Goal: Complete application form

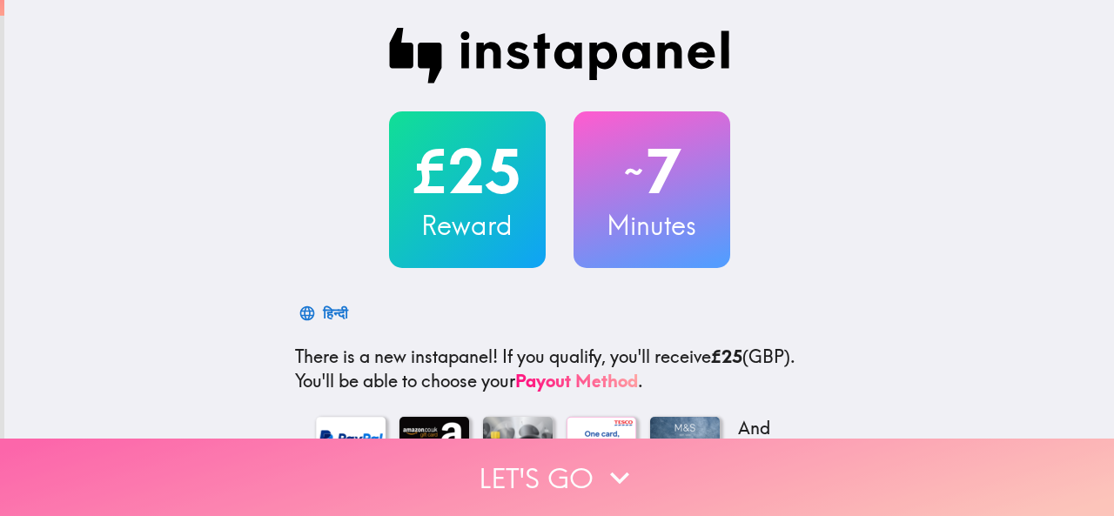
click at [555, 458] on button "Let's go" at bounding box center [557, 477] width 1114 height 77
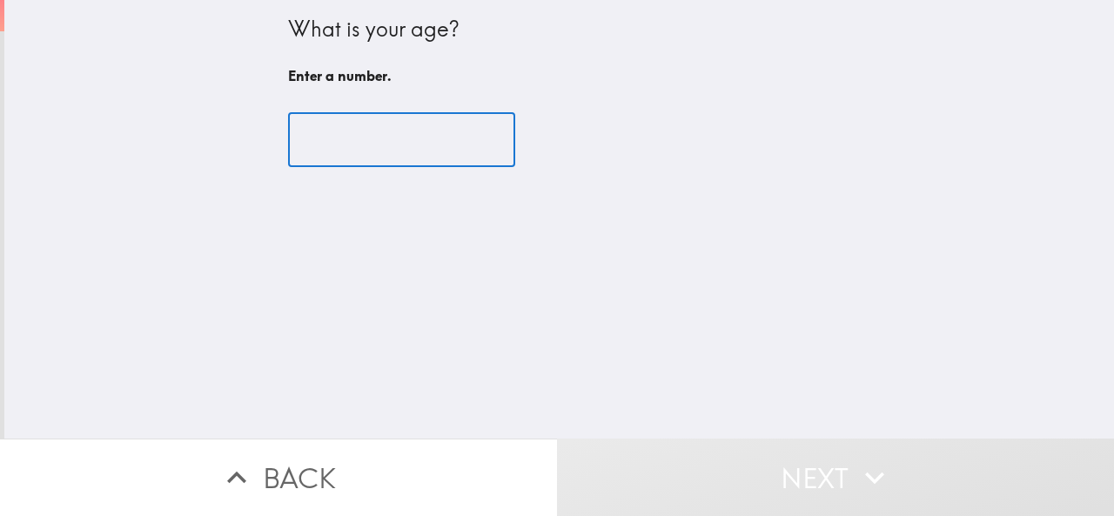
click at [329, 130] on input "number" at bounding box center [401, 140] width 227 height 54
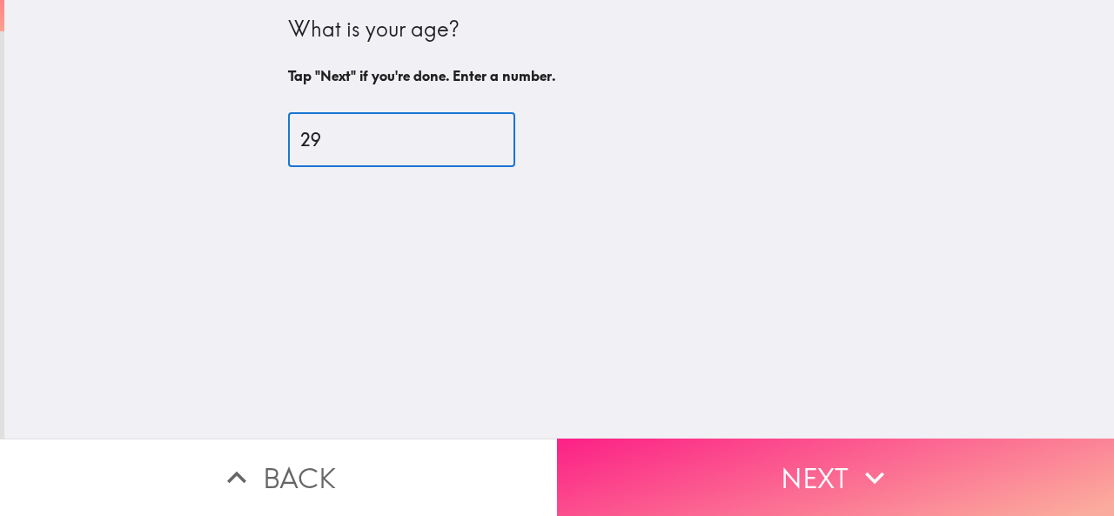
type input "29"
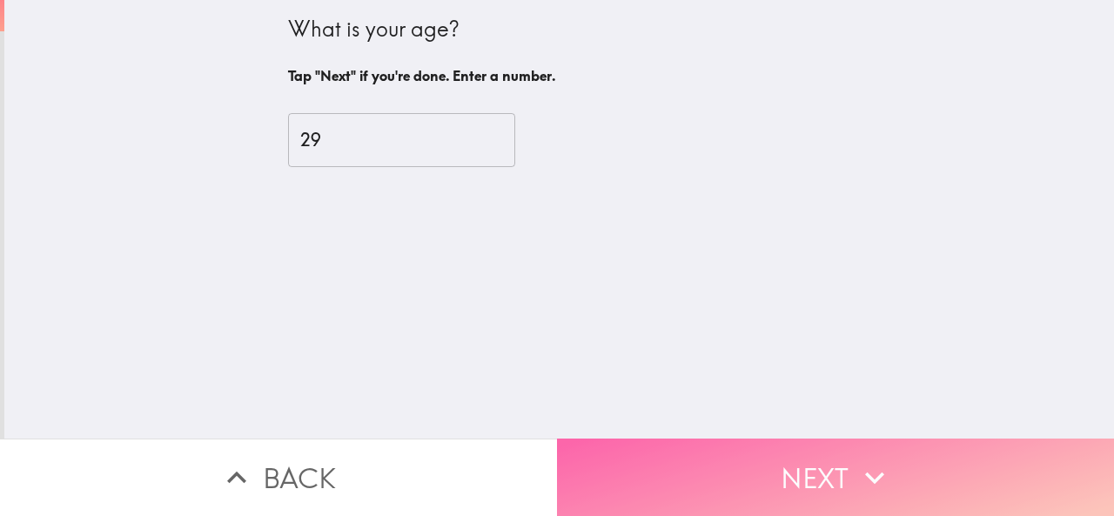
click at [665, 457] on button "Next" at bounding box center [835, 477] width 557 height 77
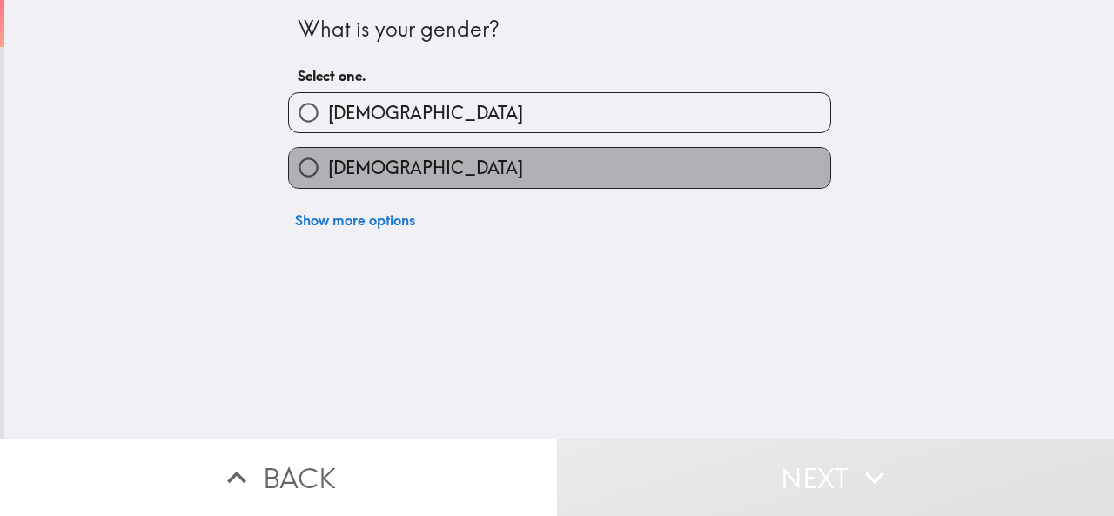
click at [327, 154] on label "Female" at bounding box center [559, 167] width 541 height 39
click at [327, 154] on input "Female" at bounding box center [308, 167] width 39 height 39
radio input "true"
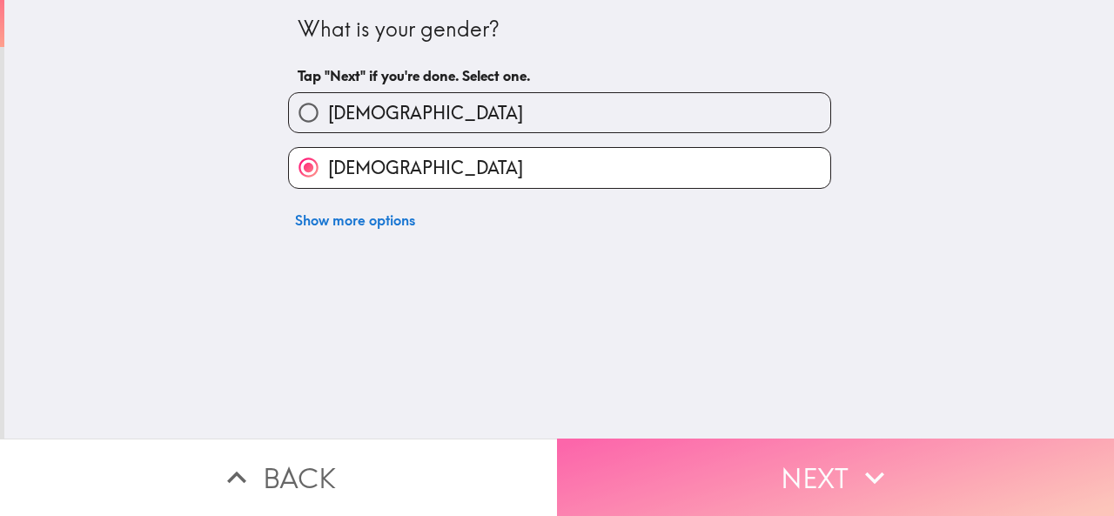
click at [720, 447] on button "Next" at bounding box center [835, 477] width 557 height 77
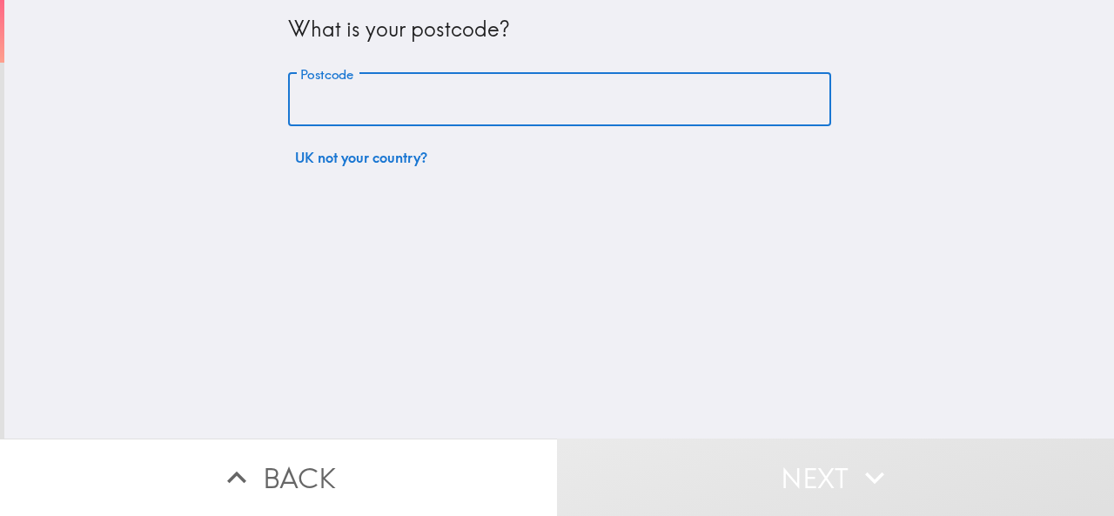
click at [427, 106] on input "Postcode" at bounding box center [559, 100] width 543 height 54
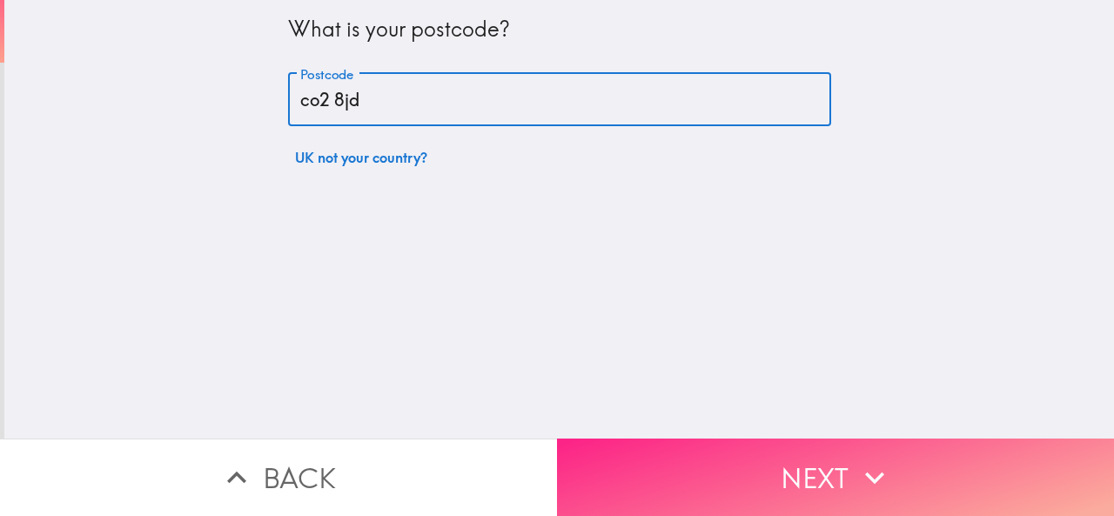
type input "co2 8jd"
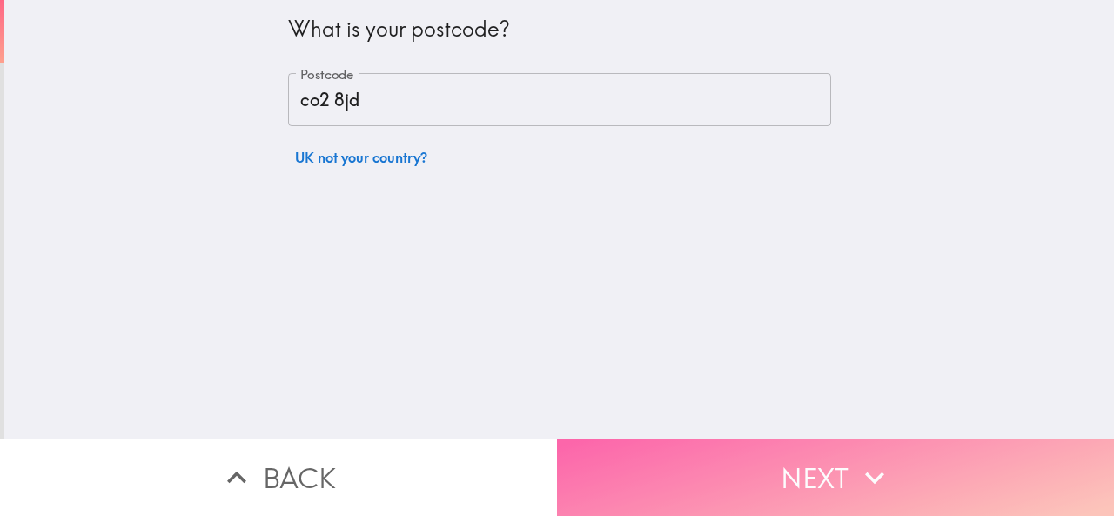
click at [757, 480] on button "Next" at bounding box center [835, 477] width 557 height 77
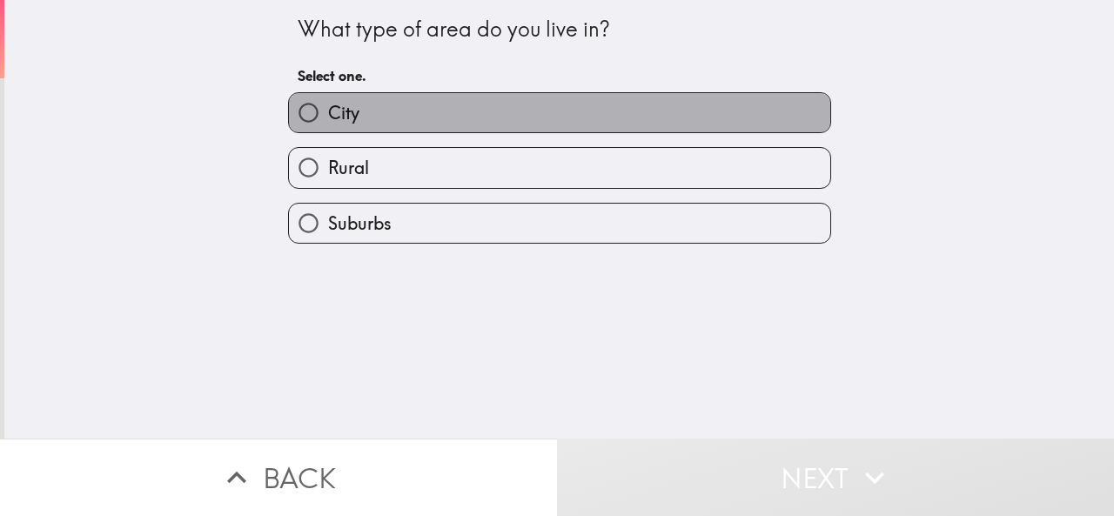
click at [356, 111] on label "City" at bounding box center [559, 112] width 541 height 39
click at [328, 111] on input "City" at bounding box center [308, 112] width 39 height 39
radio input "true"
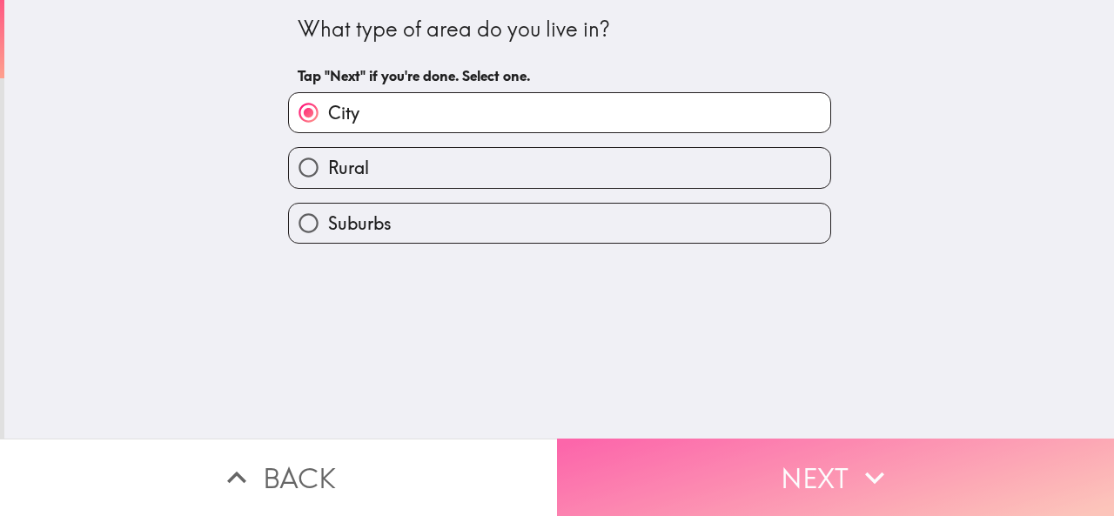
click at [862, 461] on icon "button" at bounding box center [875, 478] width 38 height 38
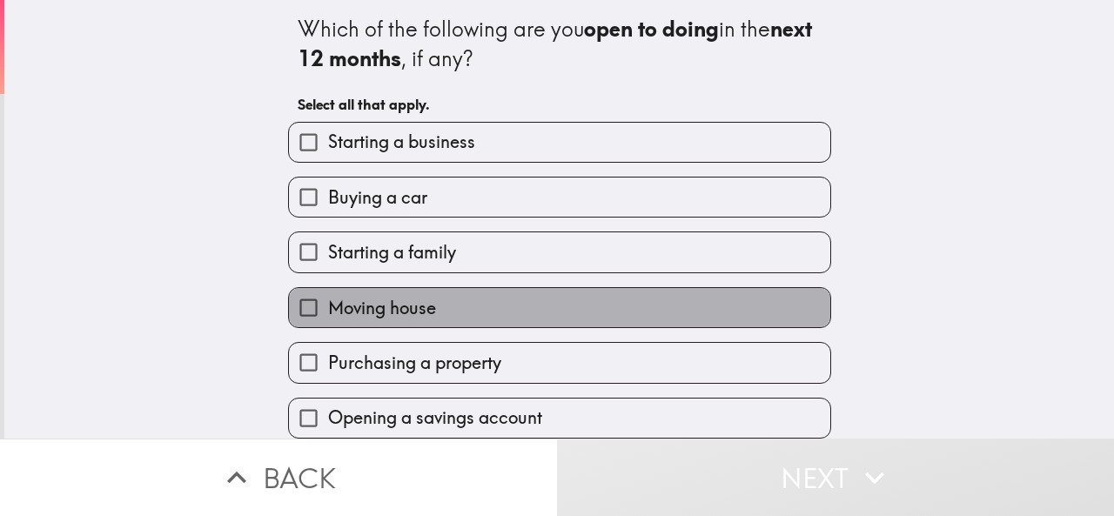
click at [396, 324] on label "Moving house" at bounding box center [559, 307] width 541 height 39
click at [328, 324] on input "Moving house" at bounding box center [308, 307] width 39 height 39
checkbox input "true"
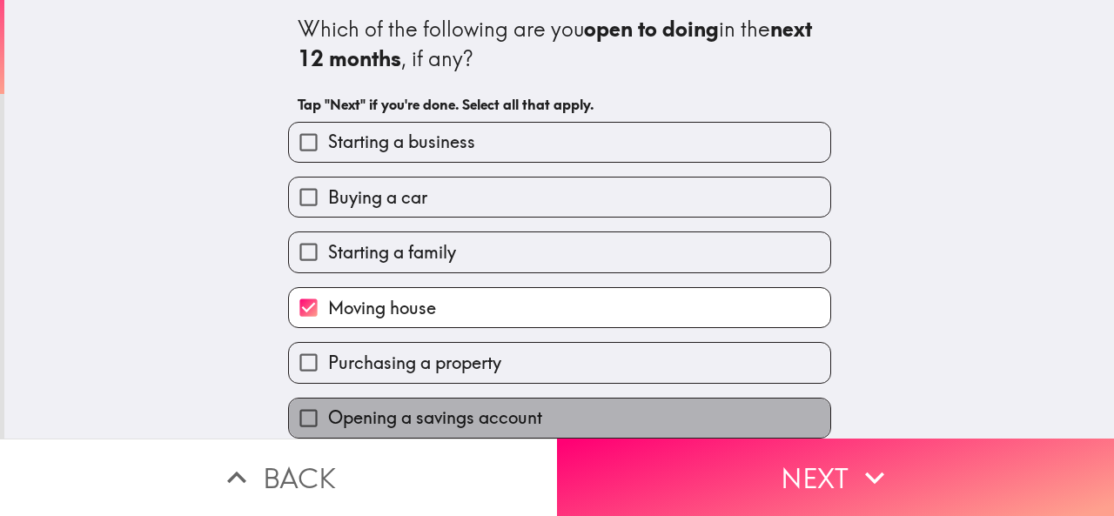
click at [507, 412] on span "Opening a savings account" at bounding box center [435, 418] width 214 height 24
click at [328, 412] on input "Opening a savings account" at bounding box center [308, 418] width 39 height 39
checkbox input "true"
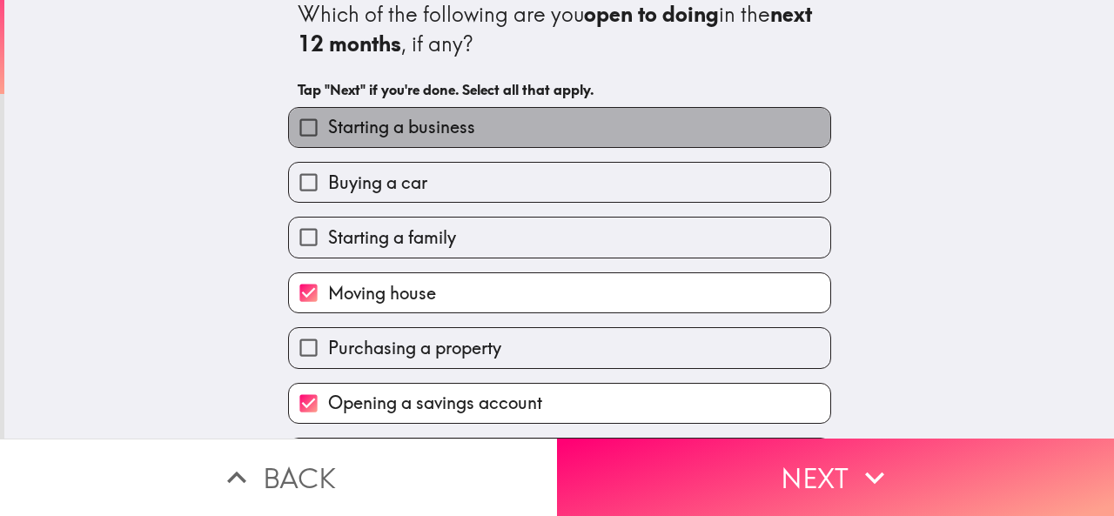
click at [557, 140] on label "Starting a business" at bounding box center [559, 127] width 541 height 39
click at [328, 140] on input "Starting a business" at bounding box center [308, 127] width 39 height 39
checkbox input "true"
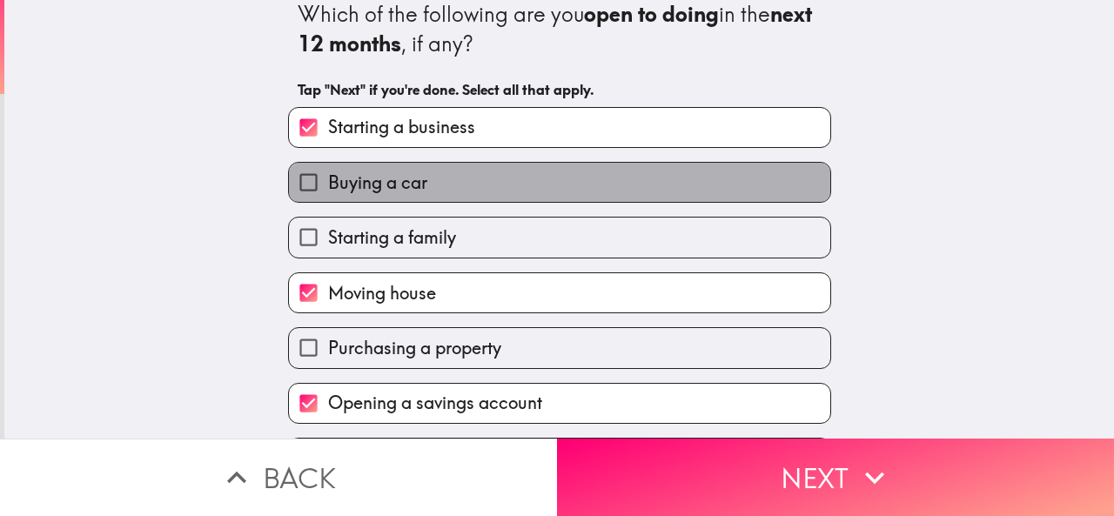
click at [623, 188] on label "Buying a car" at bounding box center [559, 182] width 541 height 39
click at [328, 188] on input "Buying a car" at bounding box center [308, 182] width 39 height 39
checkbox input "true"
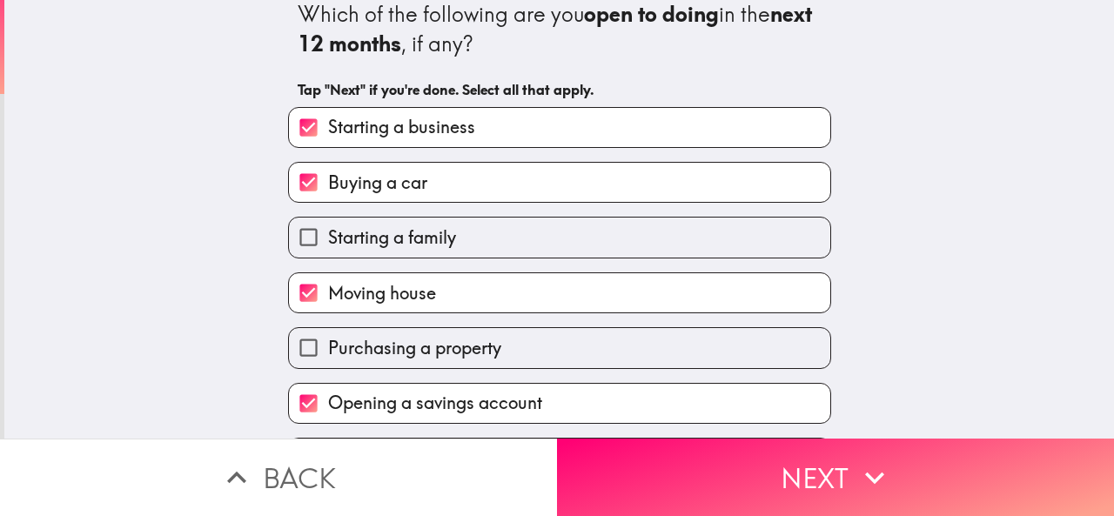
scroll to position [71, 0]
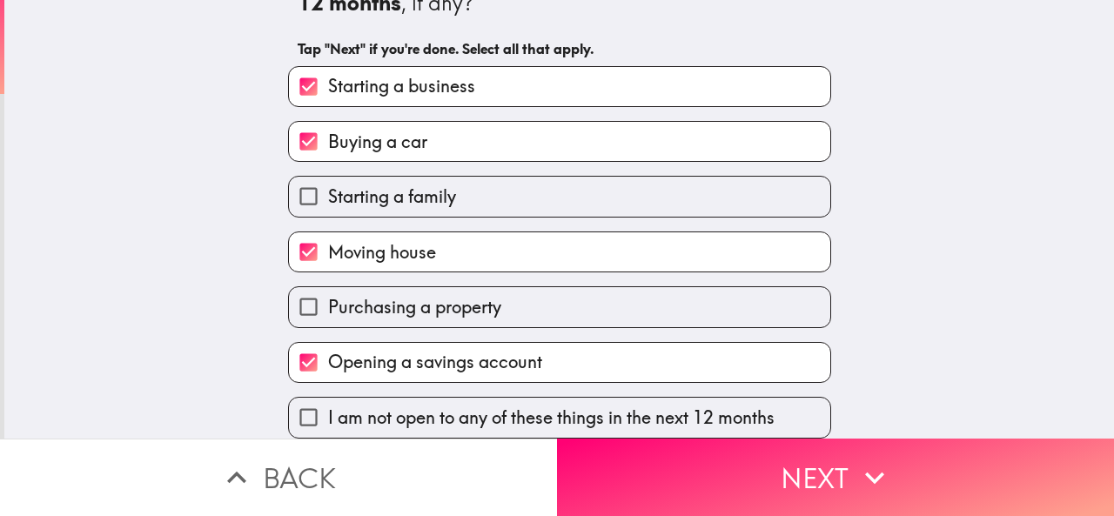
click at [340, 295] on span "Purchasing a property" at bounding box center [414, 307] width 173 height 24
click at [328, 295] on input "Purchasing a property" at bounding box center [308, 306] width 39 height 39
checkbox input "true"
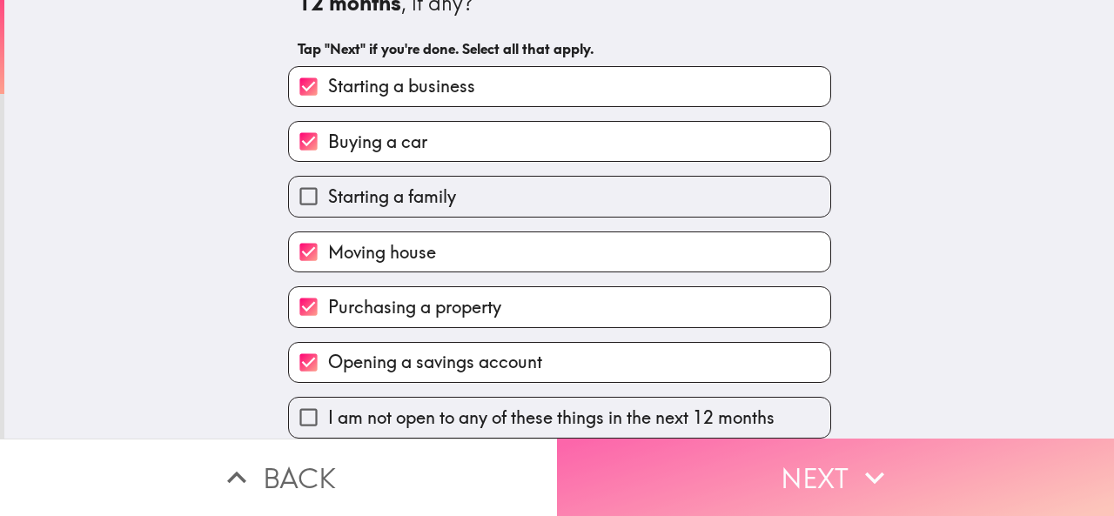
click at [720, 454] on button "Next" at bounding box center [835, 477] width 557 height 77
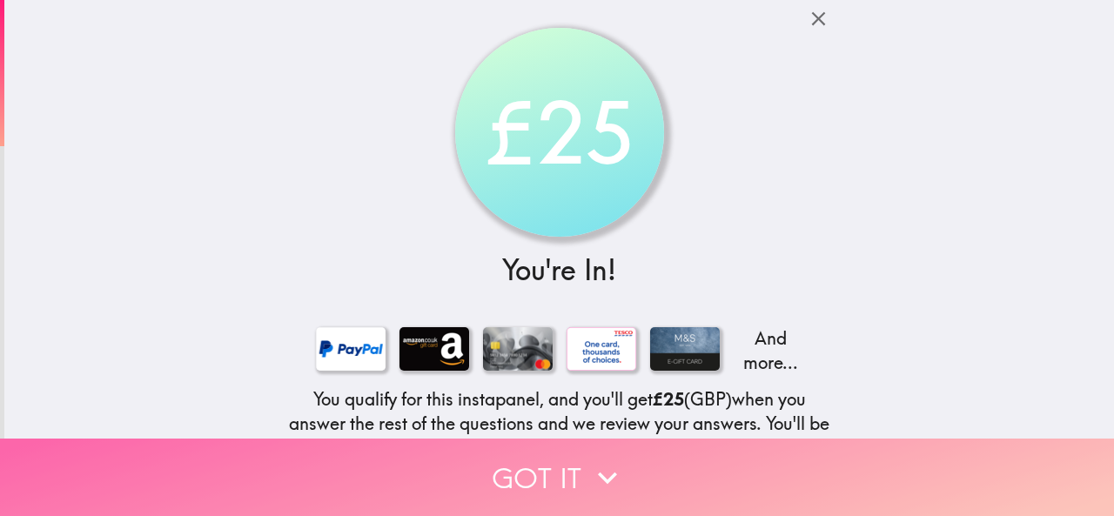
click at [720, 454] on button "Got it" at bounding box center [557, 477] width 1114 height 77
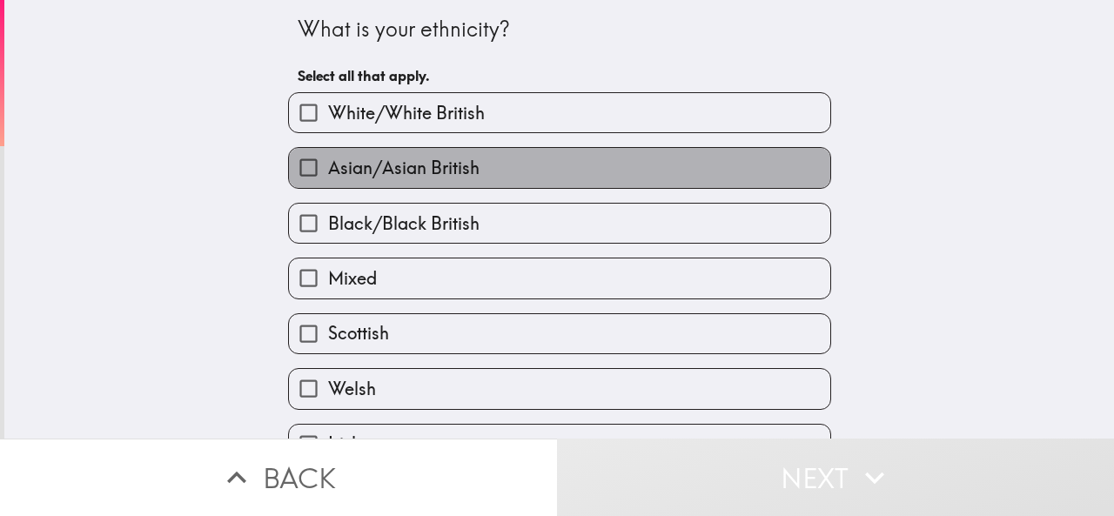
click at [364, 158] on span "Asian/Asian British" at bounding box center [403, 168] width 151 height 24
click at [328, 158] on input "Asian/Asian British" at bounding box center [308, 167] width 39 height 39
checkbox input "true"
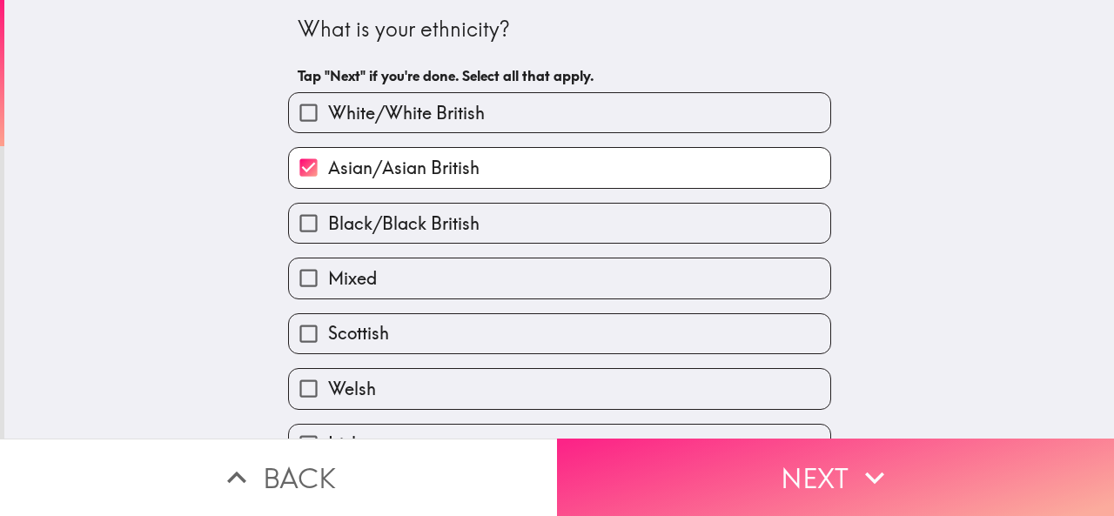
click at [945, 439] on button "Next" at bounding box center [835, 477] width 557 height 77
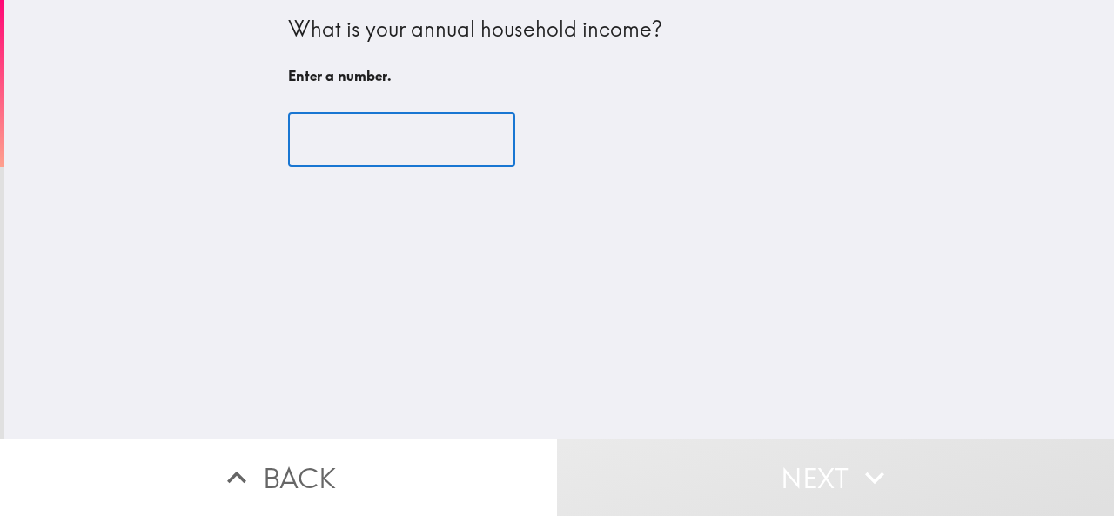
click at [437, 133] on input "number" at bounding box center [401, 140] width 227 height 54
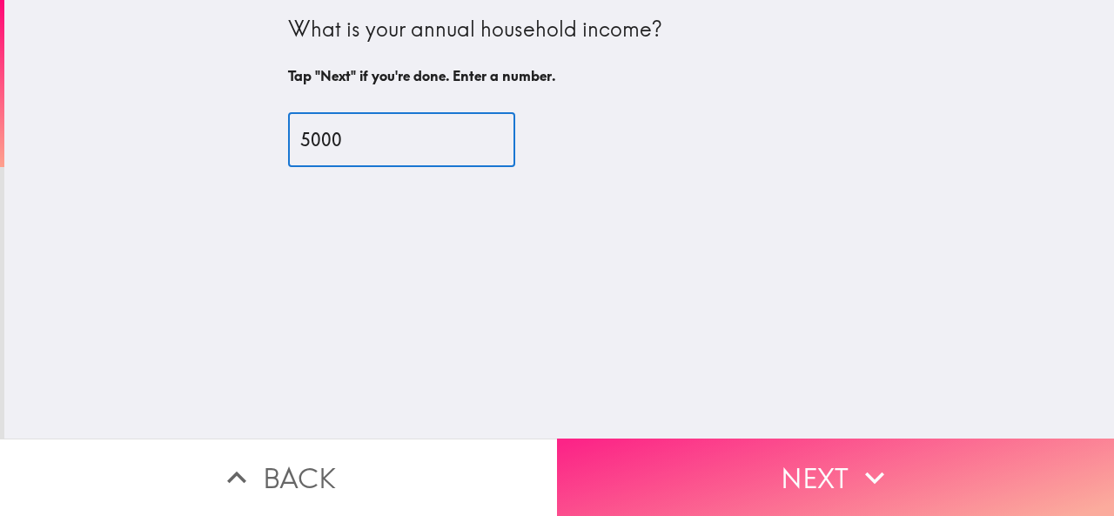
type input "5000"
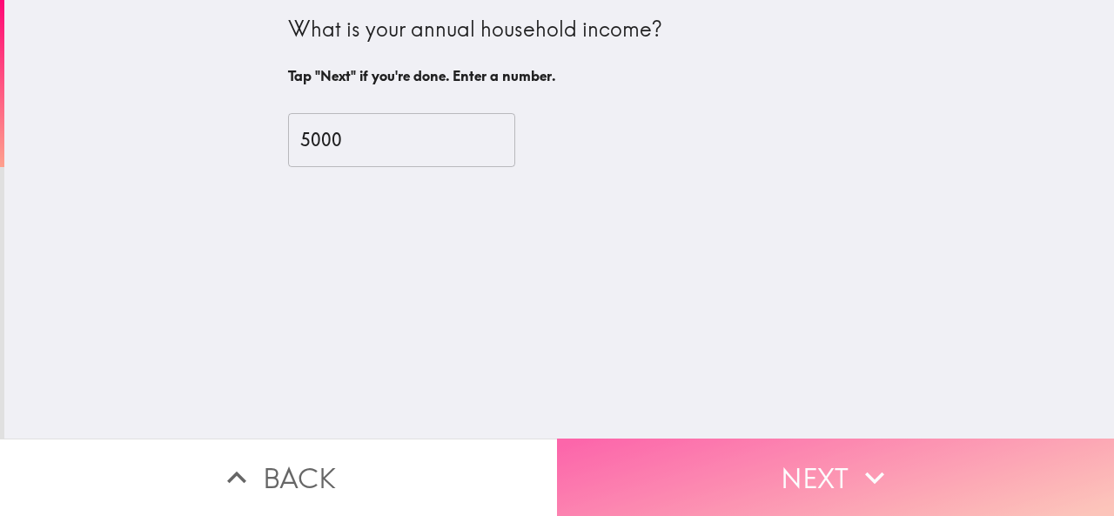
click at [896, 483] on button "Next" at bounding box center [835, 477] width 557 height 77
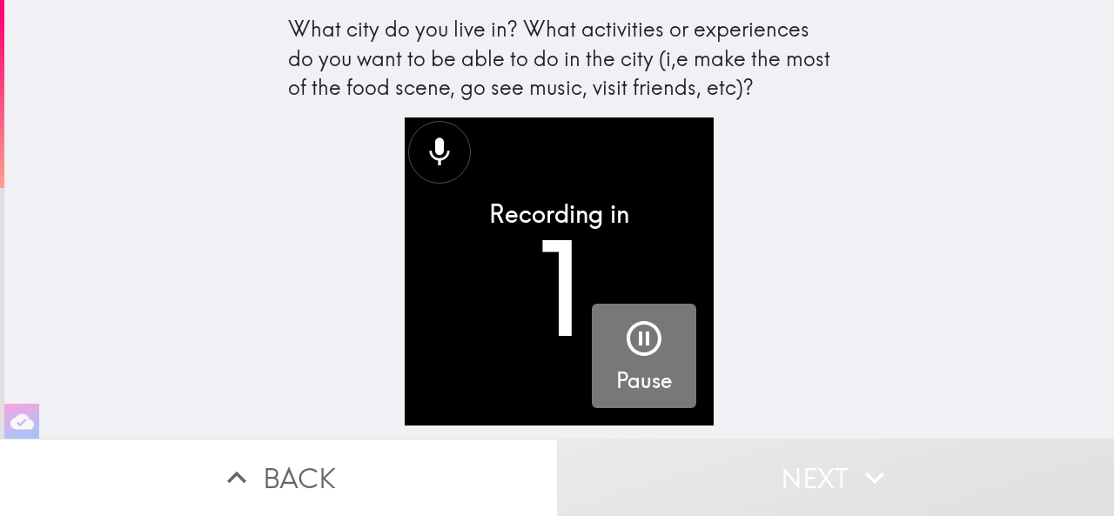
click at [648, 351] on icon "button" at bounding box center [644, 339] width 42 height 42
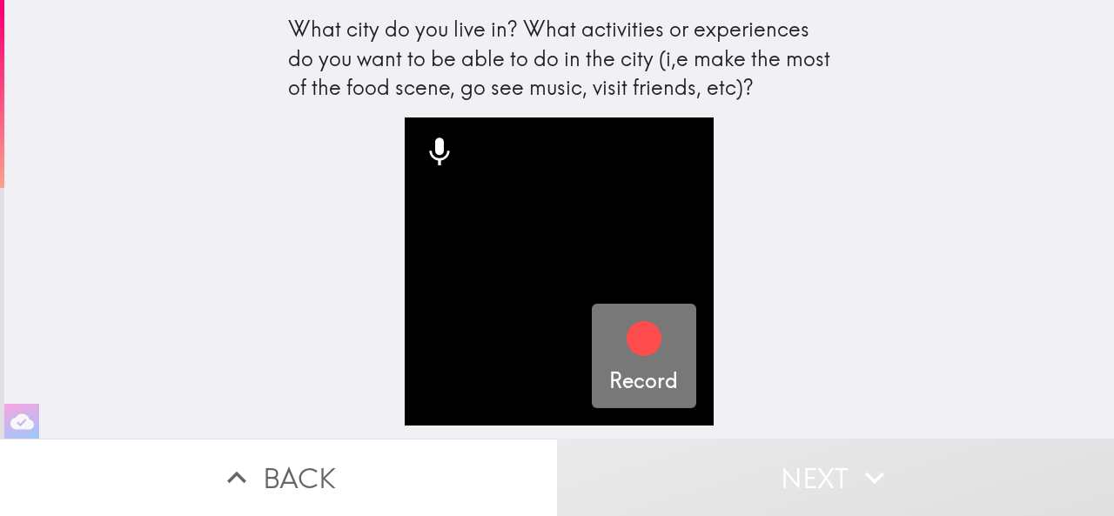
click at [630, 337] on icon "button" at bounding box center [644, 338] width 35 height 35
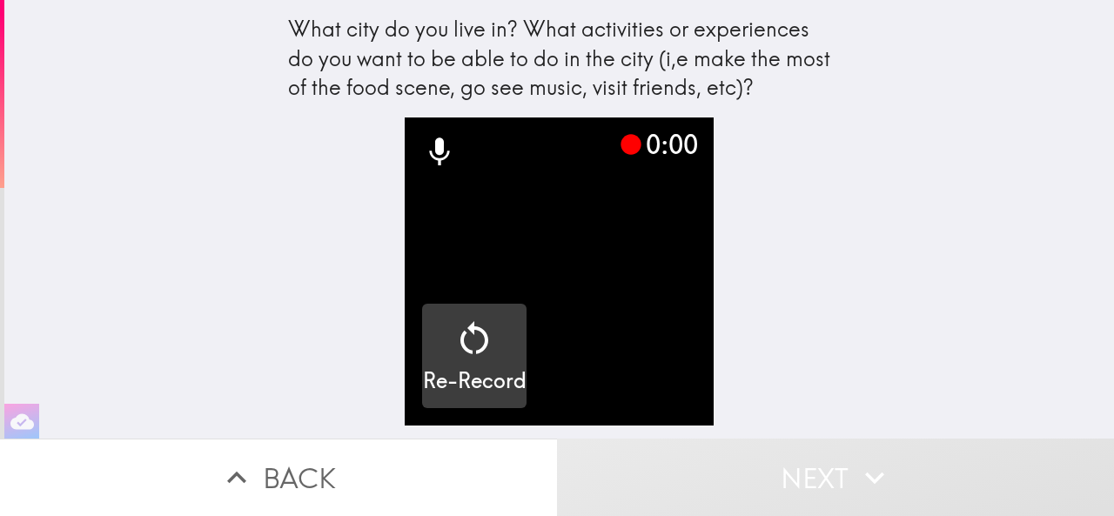
click at [458, 349] on icon "button" at bounding box center [475, 339] width 42 height 42
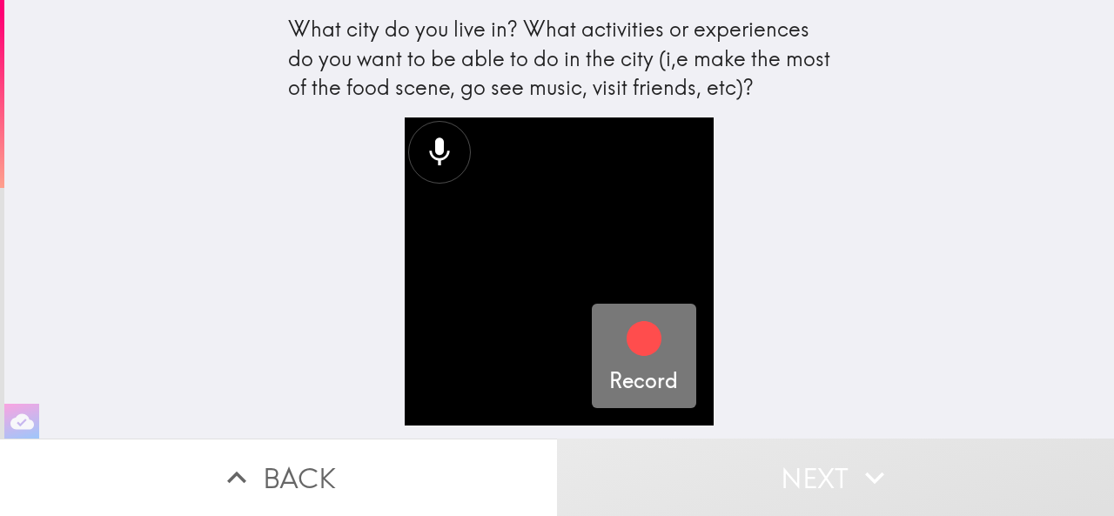
click at [623, 358] on icon "button" at bounding box center [644, 339] width 42 height 42
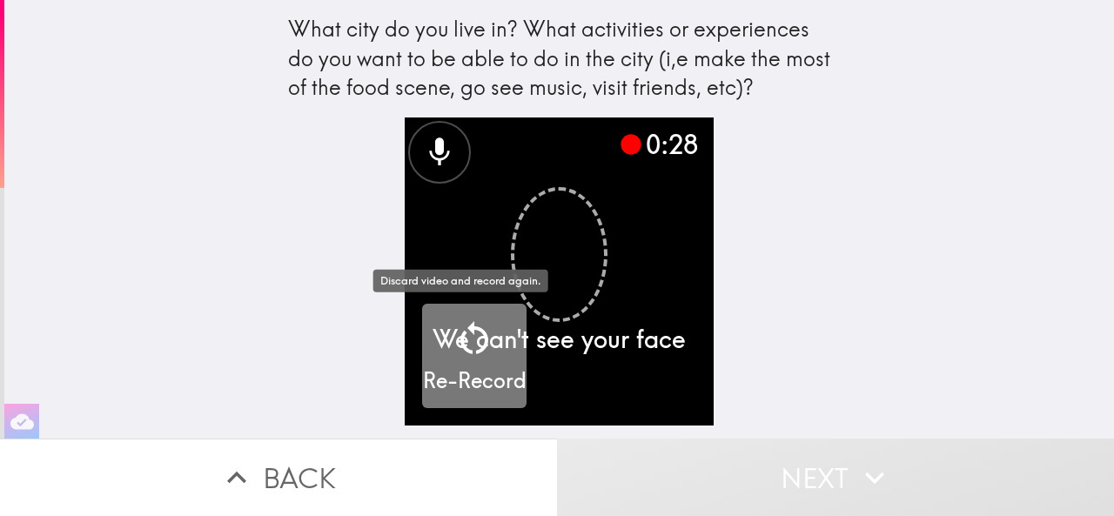
click at [478, 353] on icon "button" at bounding box center [475, 339] width 42 height 42
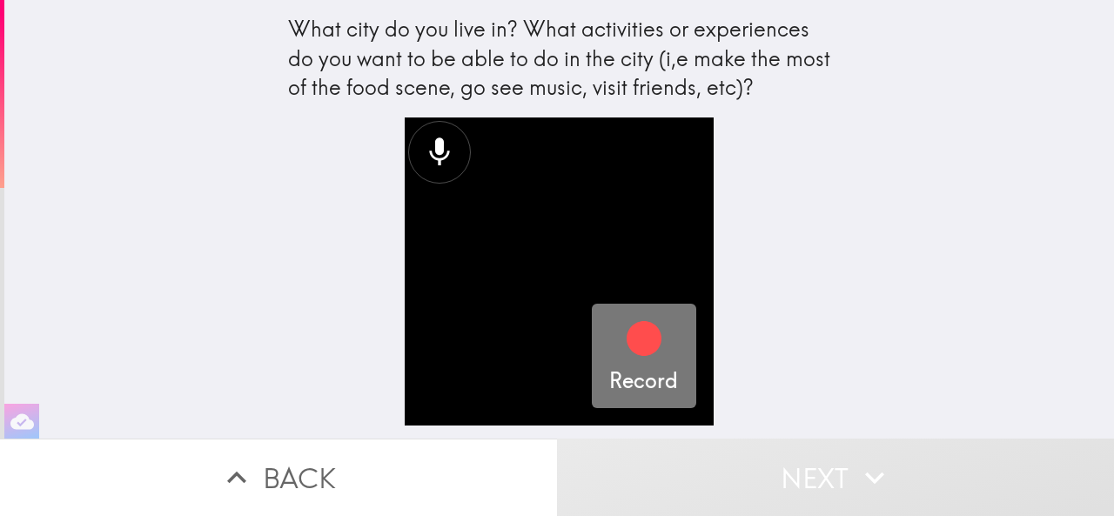
click at [639, 369] on h5 "Record" at bounding box center [643, 381] width 69 height 30
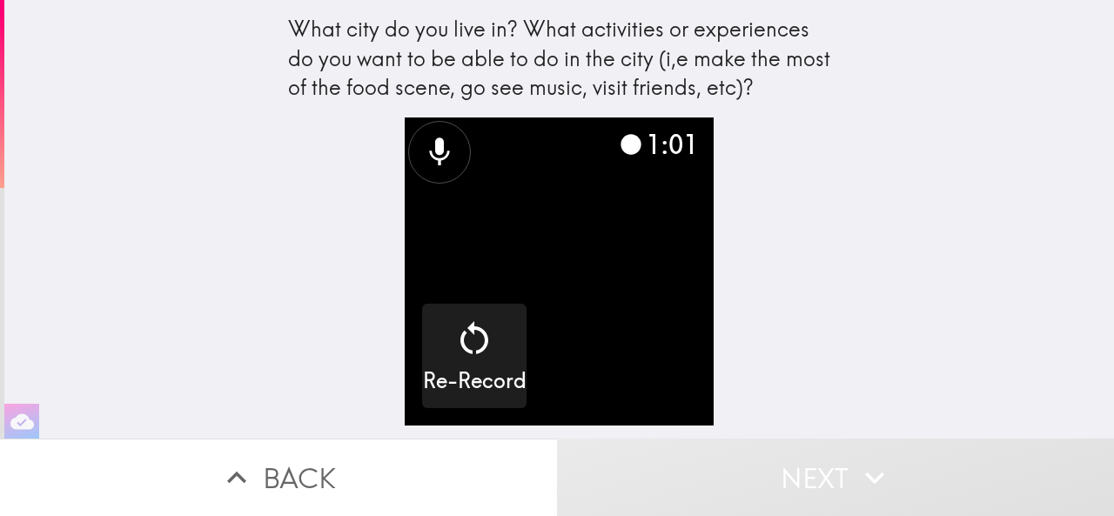
click at [437, 150] on icon at bounding box center [439, 152] width 35 height 35
click at [670, 194] on video "button" at bounding box center [559, 272] width 309 height 309
click at [807, 466] on button "Next" at bounding box center [835, 477] width 557 height 77
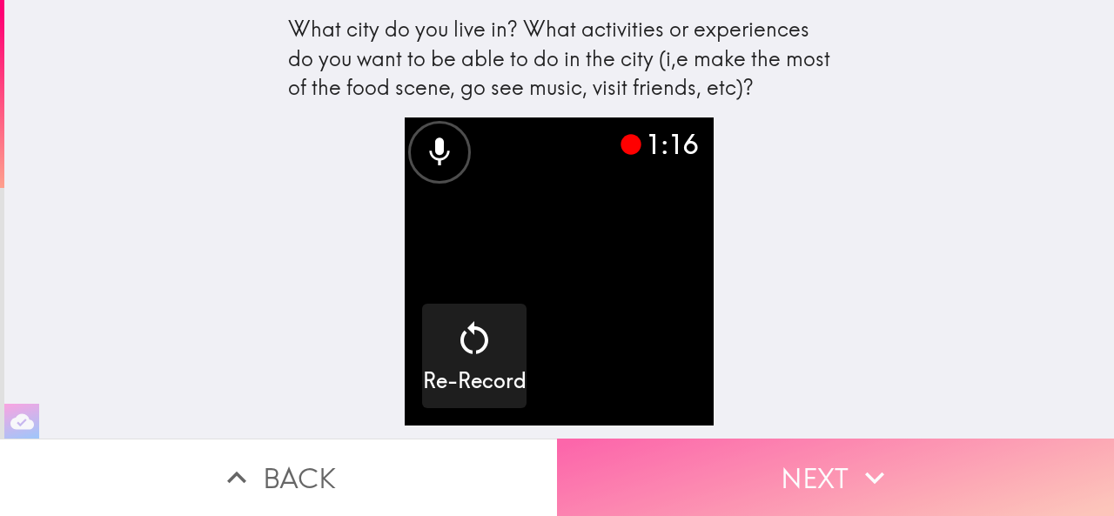
click at [807, 466] on button "Next" at bounding box center [835, 477] width 557 height 77
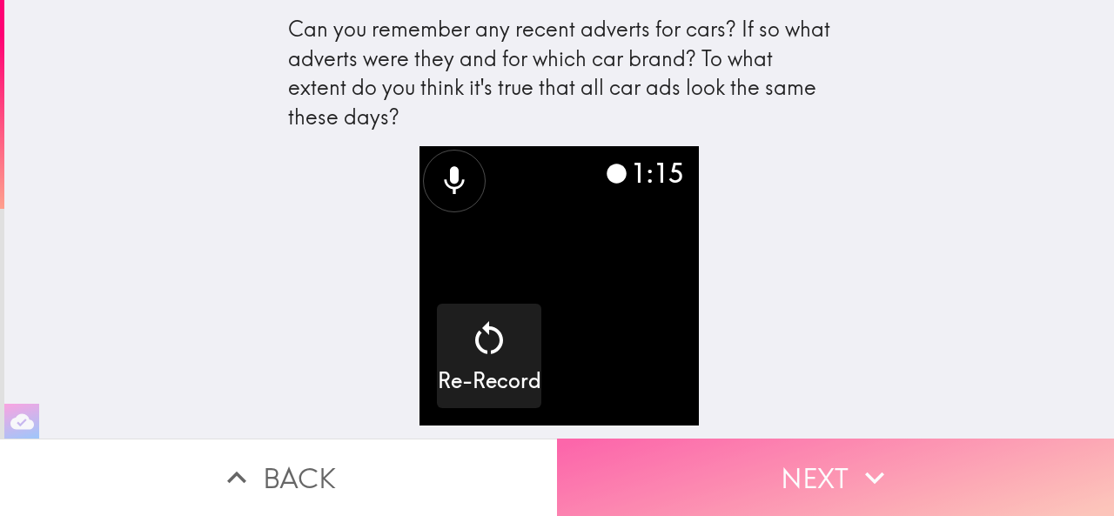
click at [808, 439] on button "Next" at bounding box center [835, 477] width 557 height 77
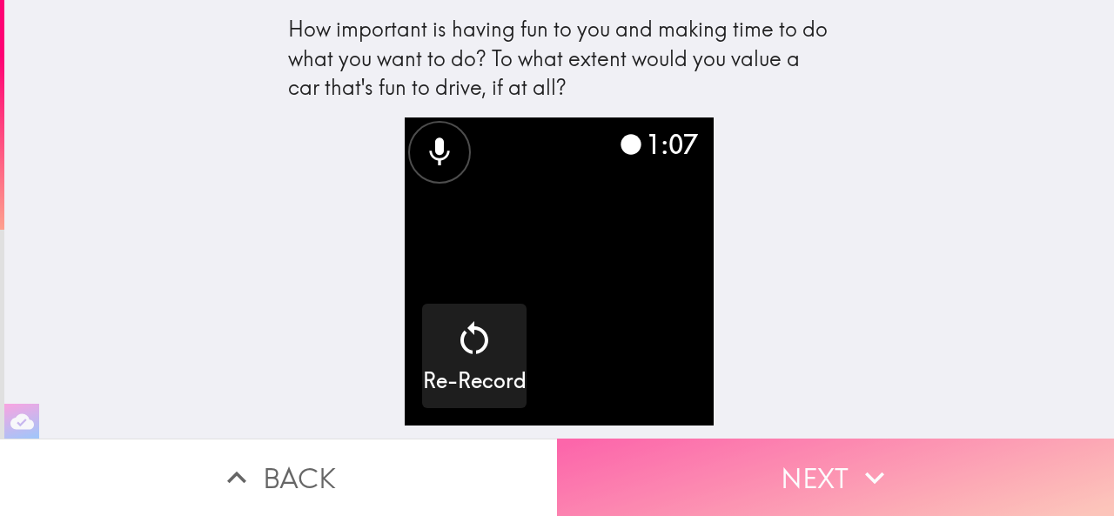
click at [813, 447] on button "Next" at bounding box center [835, 477] width 557 height 77
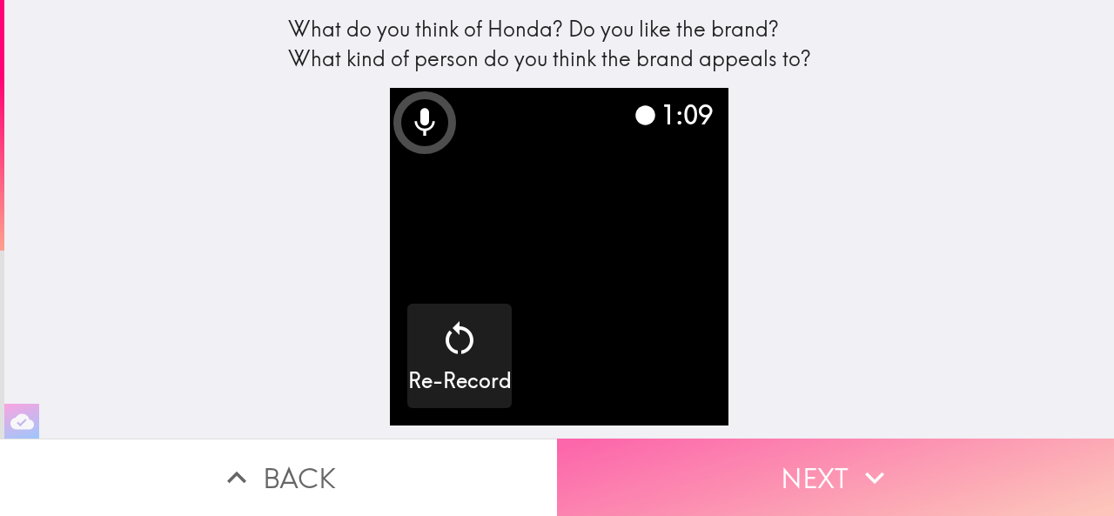
click at [793, 448] on button "Next" at bounding box center [835, 477] width 557 height 77
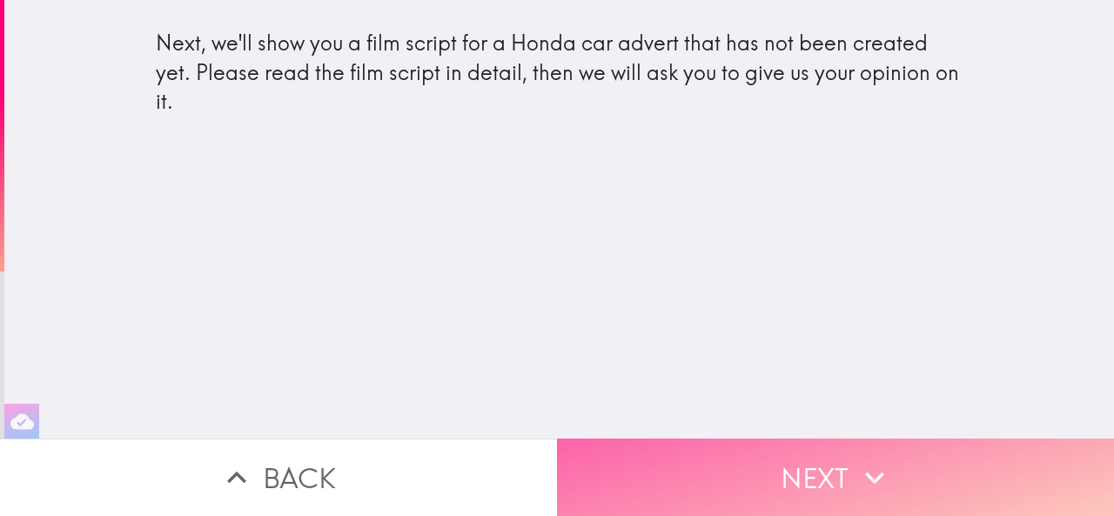
click at [793, 448] on button "Next" at bounding box center [835, 477] width 557 height 77
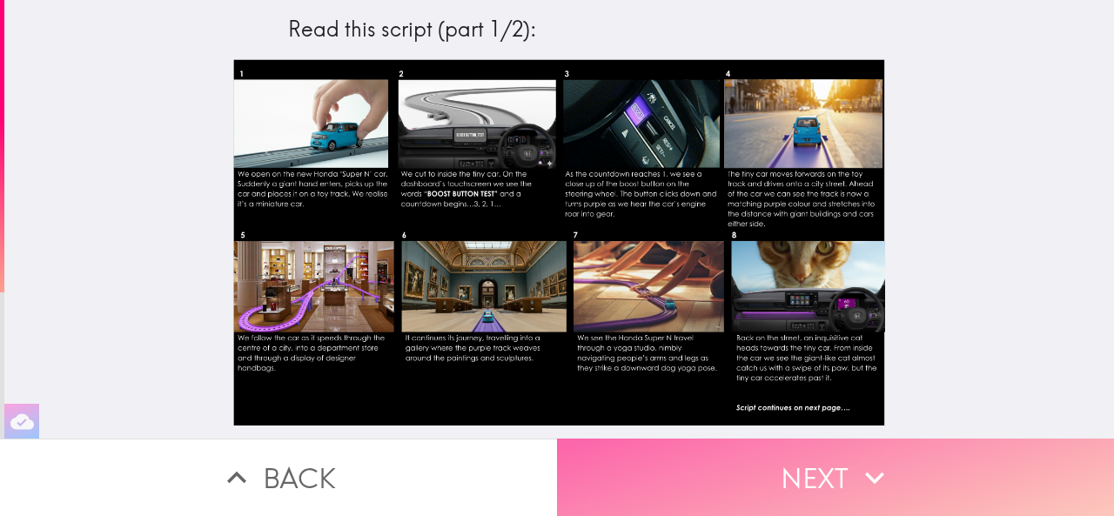
click at [809, 467] on button "Next" at bounding box center [835, 477] width 557 height 77
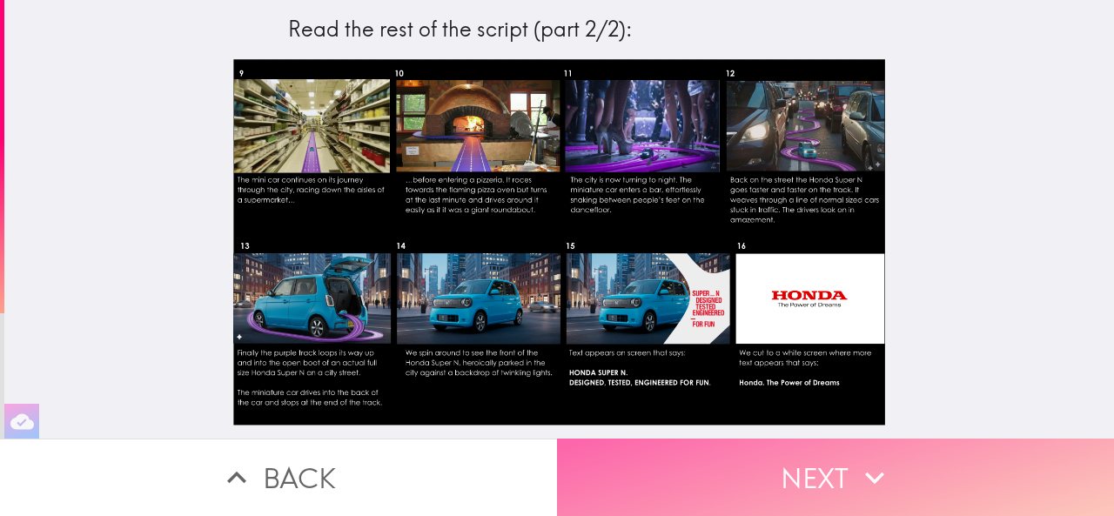
click at [871, 459] on icon "button" at bounding box center [875, 478] width 38 height 38
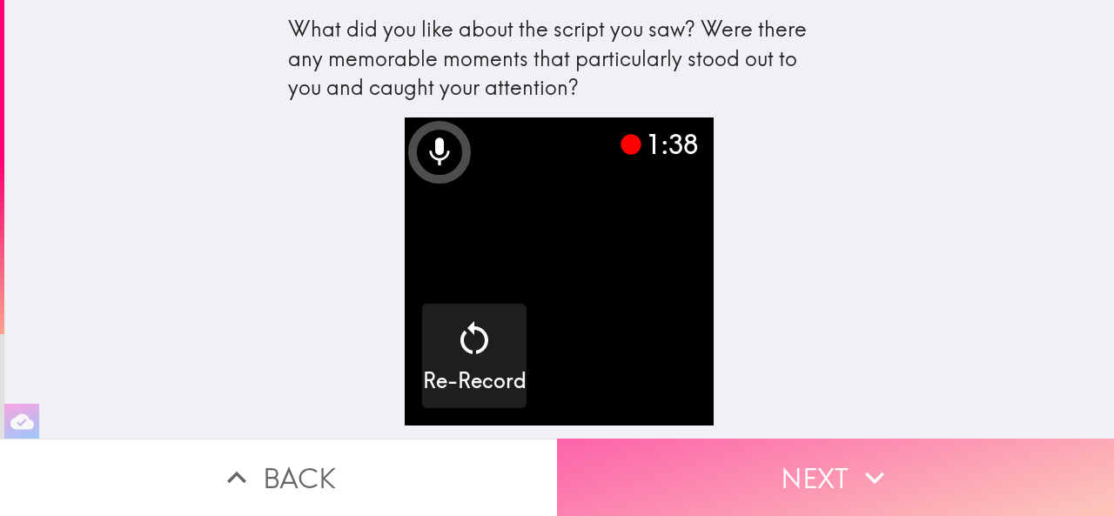
click at [856, 459] on icon "button" at bounding box center [875, 478] width 38 height 38
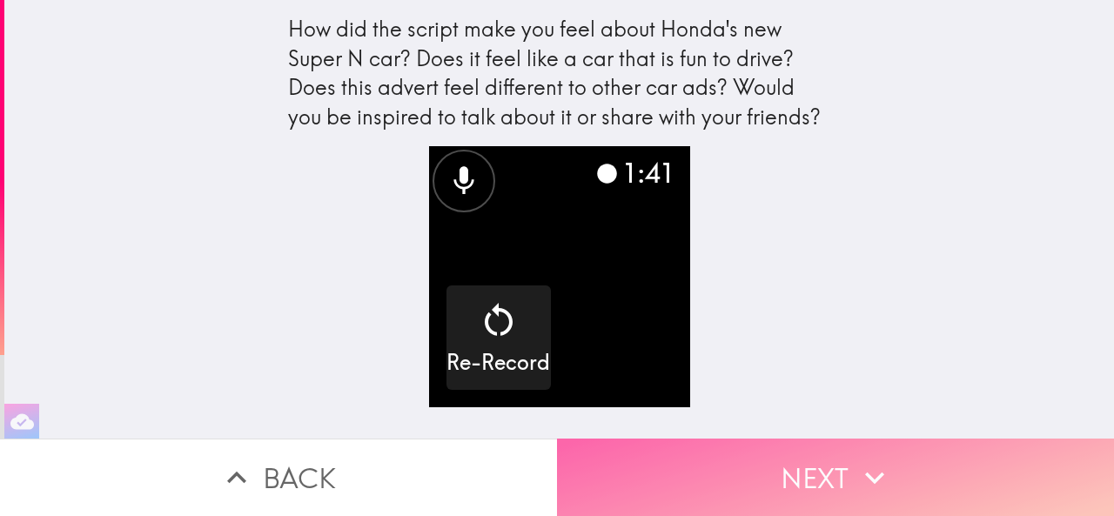
click at [856, 459] on icon "button" at bounding box center [875, 478] width 38 height 38
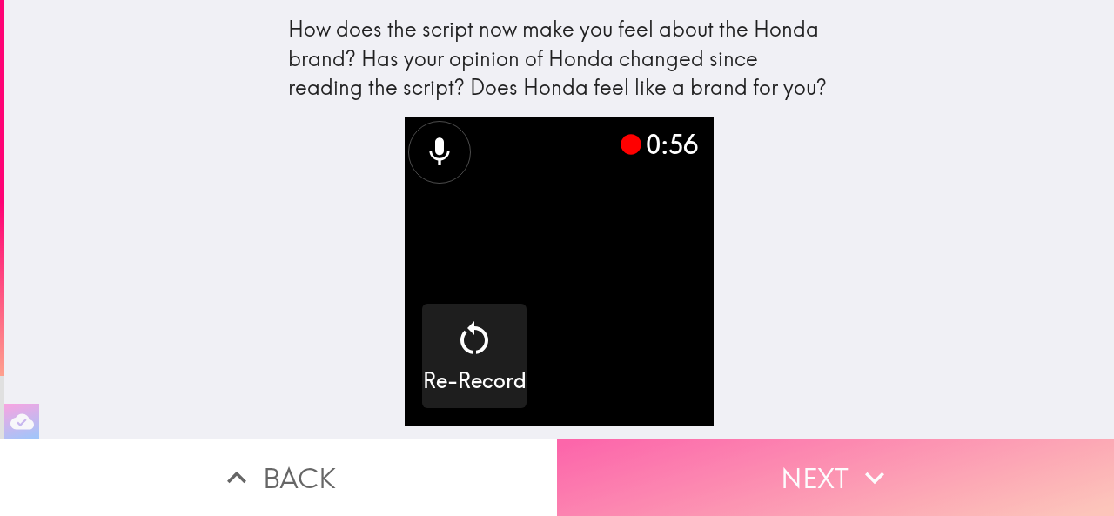
click at [856, 459] on icon "button" at bounding box center [875, 478] width 38 height 38
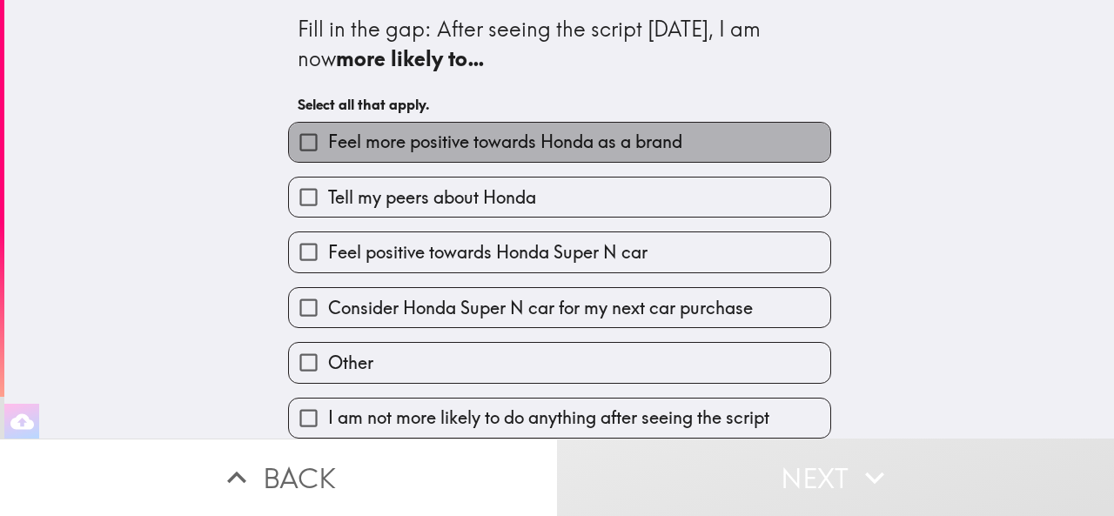
click at [594, 124] on label "Feel more positive towards Honda as a brand" at bounding box center [559, 142] width 541 height 39
click at [328, 124] on input "Feel more positive towards Honda as a brand" at bounding box center [308, 142] width 39 height 39
checkbox input "true"
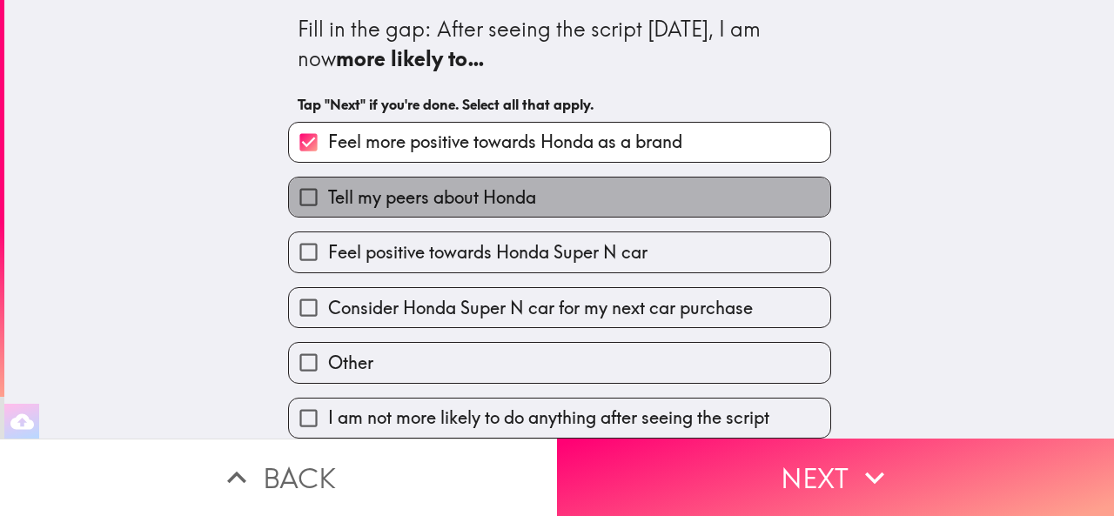
click at [501, 192] on span "Tell my peers about Honda" at bounding box center [432, 197] width 208 height 24
click at [328, 192] on input "Tell my peers about Honda" at bounding box center [308, 197] width 39 height 39
checkbox input "true"
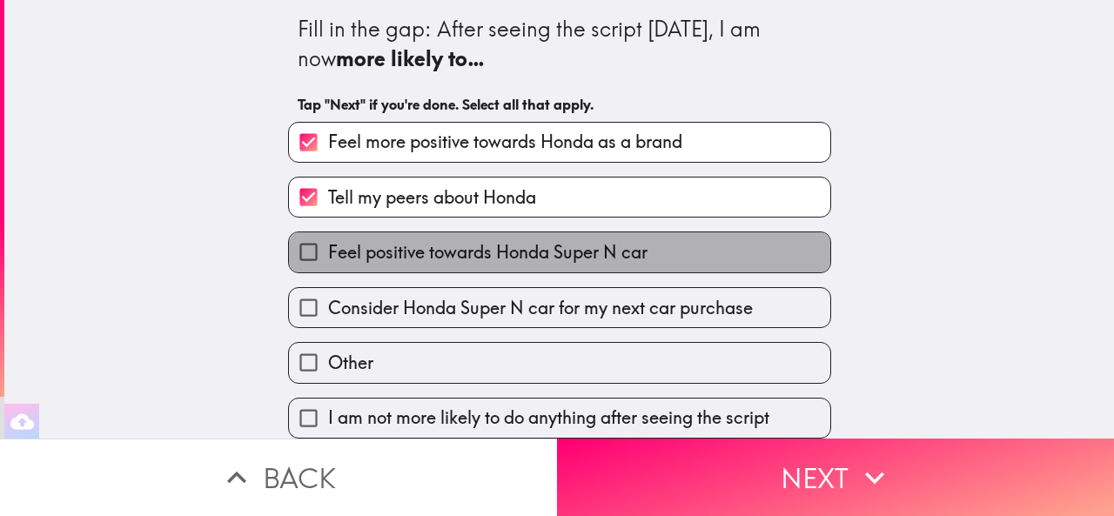
click at [522, 260] on span "Feel positive towards Honda Super N car" at bounding box center [487, 252] width 319 height 24
click at [328, 260] on input "Feel positive towards Honda Super N car" at bounding box center [308, 251] width 39 height 39
checkbox input "true"
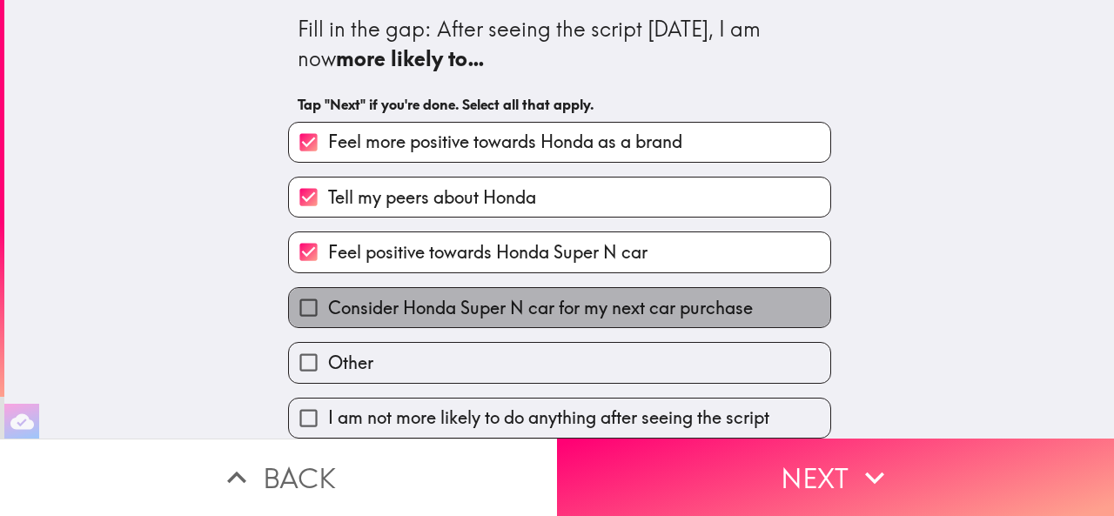
click at [520, 326] on label "Consider Honda Super N car for my next car purchase" at bounding box center [559, 307] width 541 height 39
click at [328, 326] on input "Consider Honda Super N car for my next car purchase" at bounding box center [308, 307] width 39 height 39
checkbox input "true"
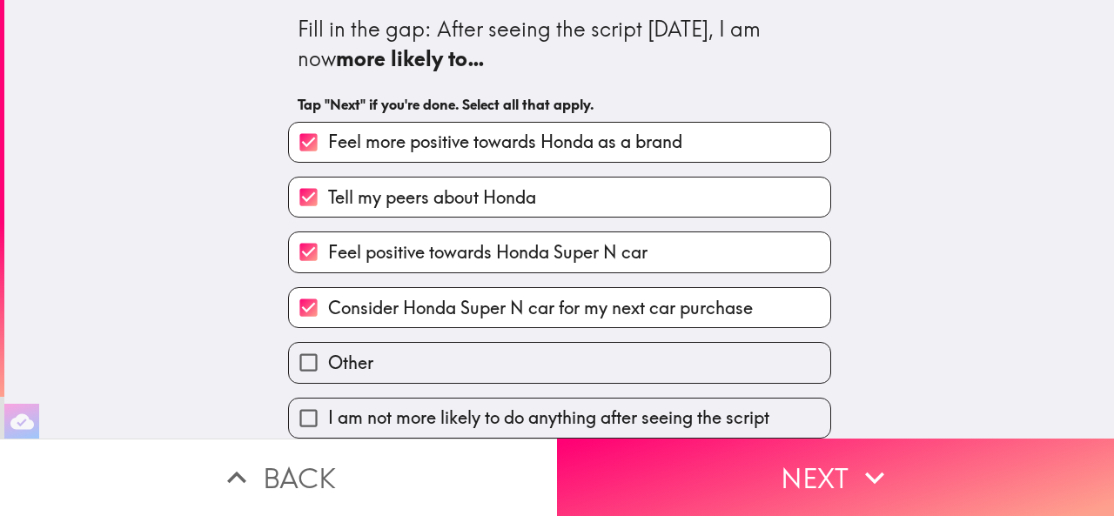
scroll to position [16, 0]
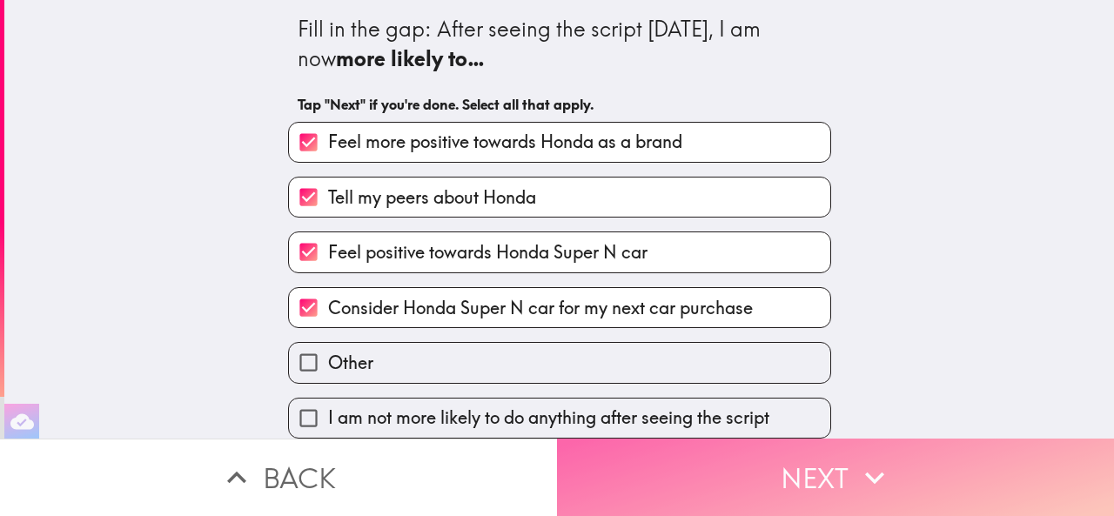
click at [801, 449] on button "Next" at bounding box center [835, 477] width 557 height 77
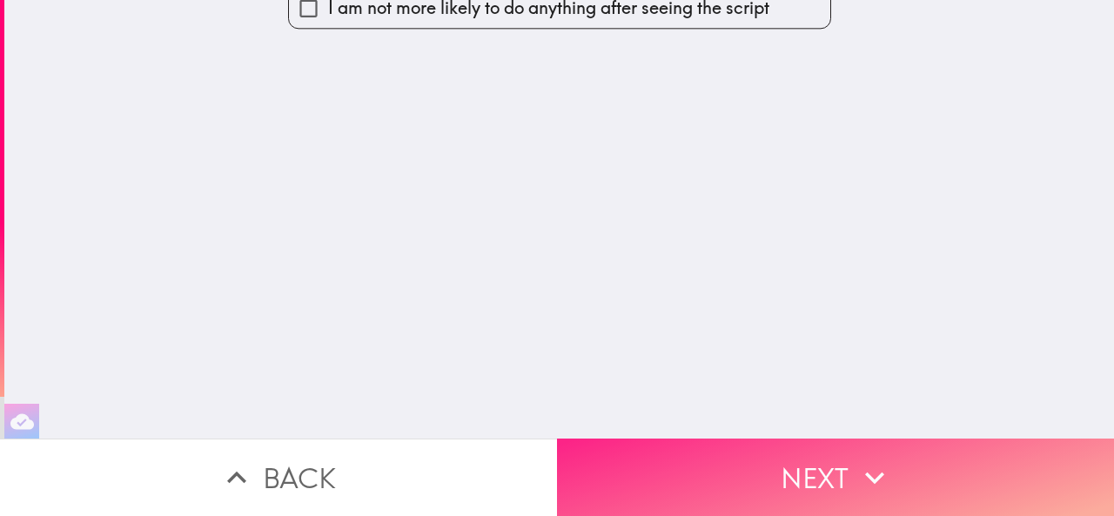
scroll to position [0, 0]
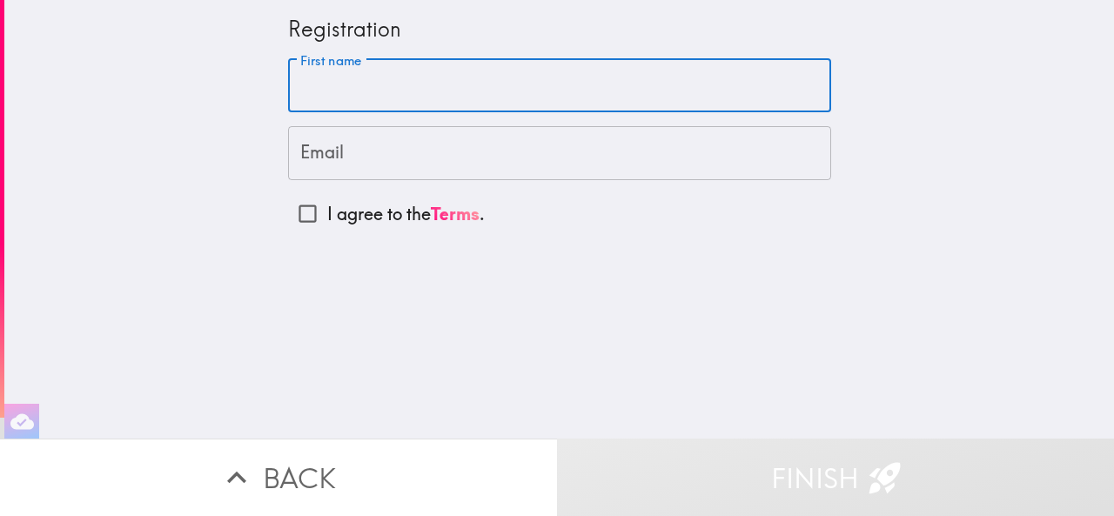
click at [399, 98] on input "First name" at bounding box center [559, 86] width 543 height 54
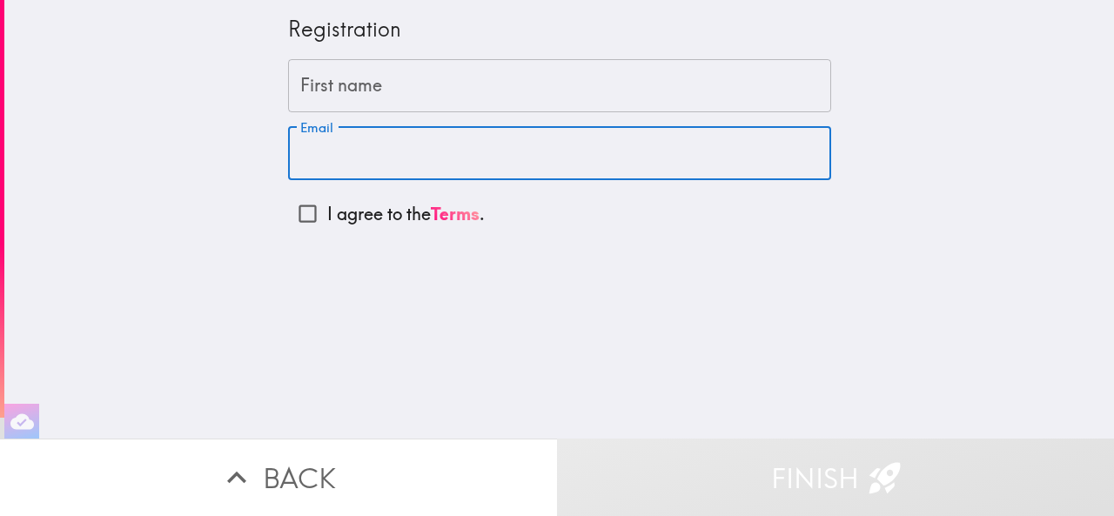
click at [420, 145] on input "Email" at bounding box center [559, 153] width 543 height 54
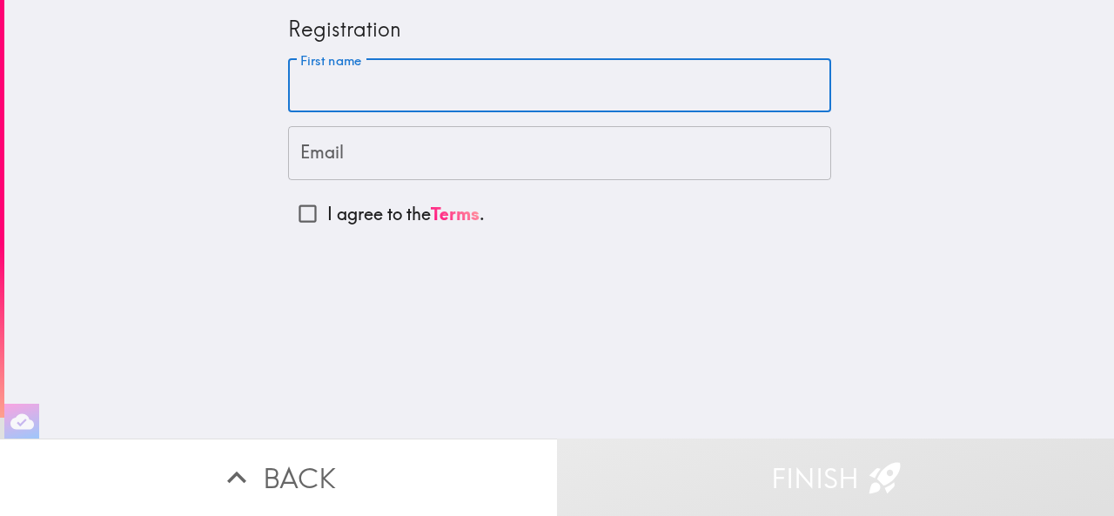
click at [390, 87] on input "First name" at bounding box center [559, 86] width 543 height 54
type input "maryam"
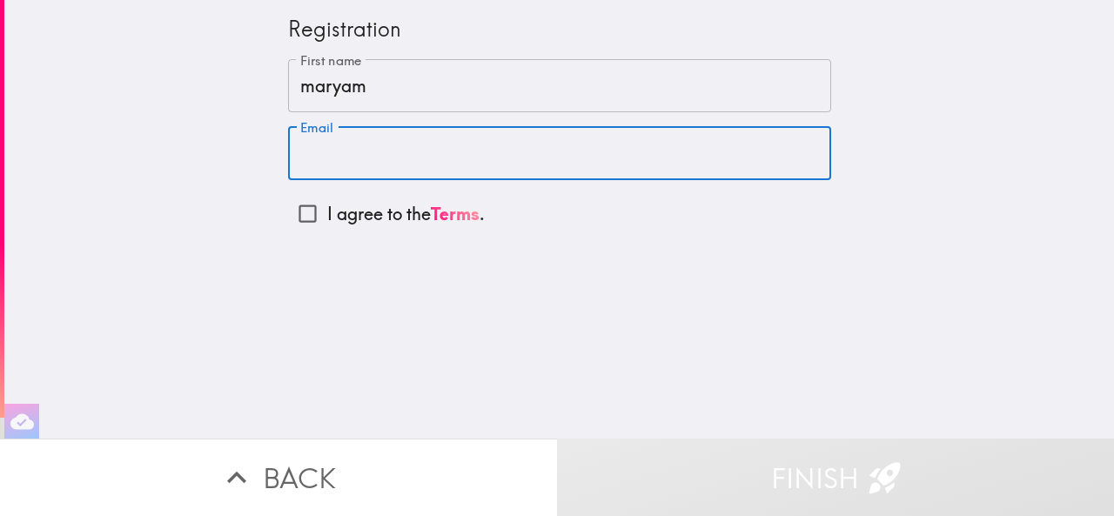
click at [377, 130] on input "Email" at bounding box center [559, 153] width 543 height 54
type input "maryam1fakhar321@gmail.com"
click at [299, 220] on input "I agree to the Terms ." at bounding box center [307, 213] width 39 height 39
checkbox input "true"
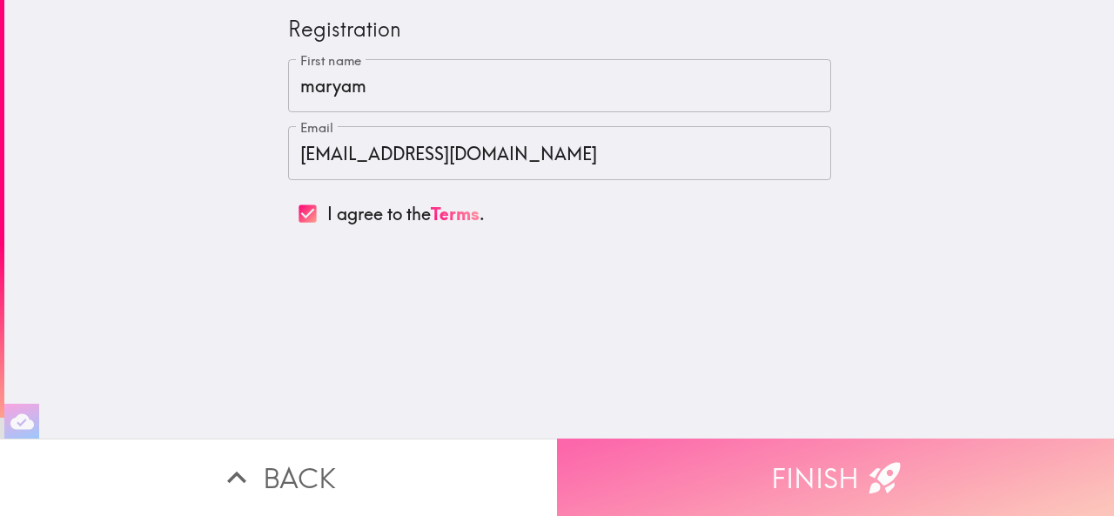
click at [780, 441] on button "Finish" at bounding box center [835, 477] width 557 height 77
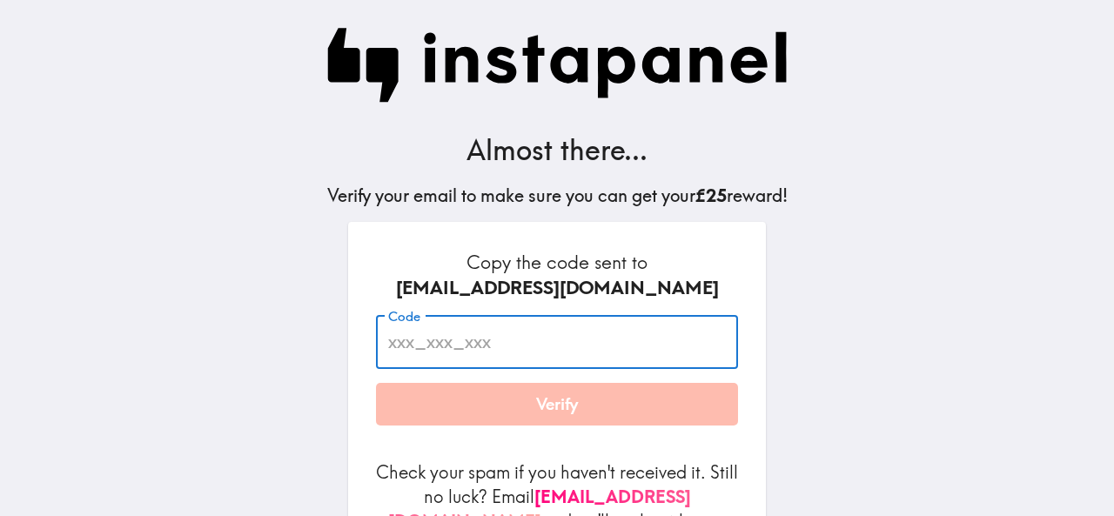
click at [539, 341] on input "Code" at bounding box center [557, 342] width 362 height 54
click at [539, 341] on input "8yy_aJJ" at bounding box center [557, 342] width 362 height 54
type input "8yy_aJJ_pun"
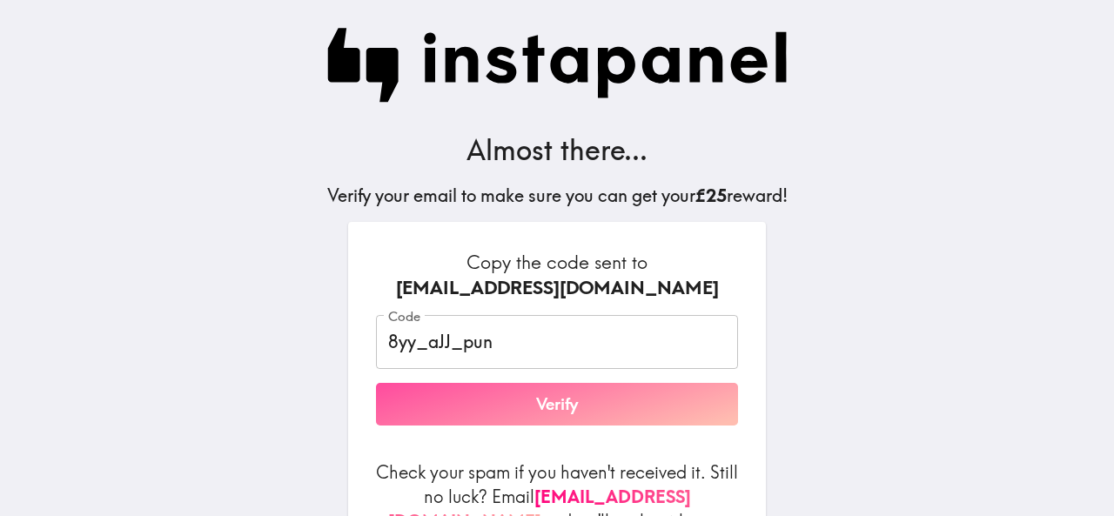
click at [538, 426] on button "Verify" at bounding box center [557, 405] width 362 height 44
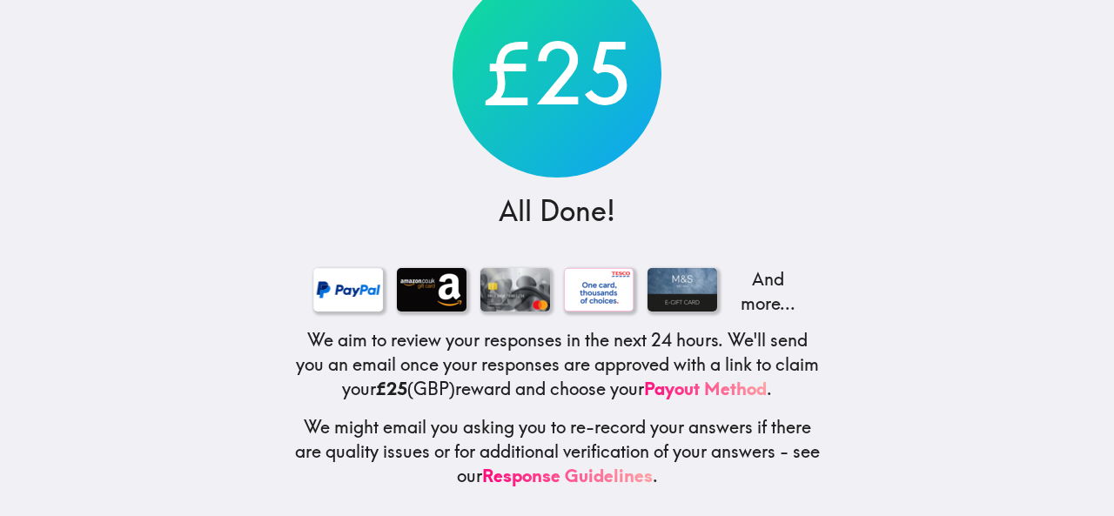
scroll to position [155, 0]
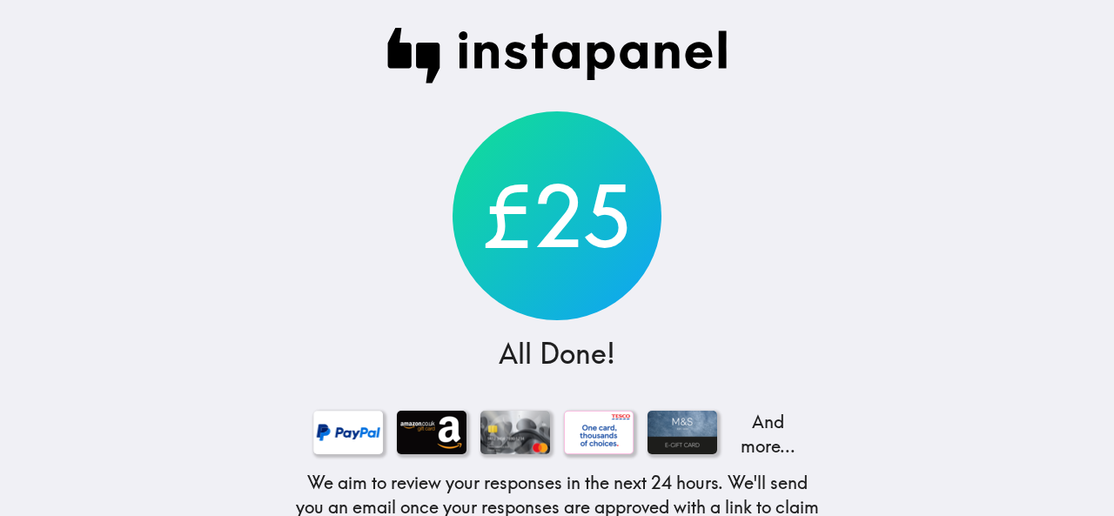
scroll to position [155, 0]
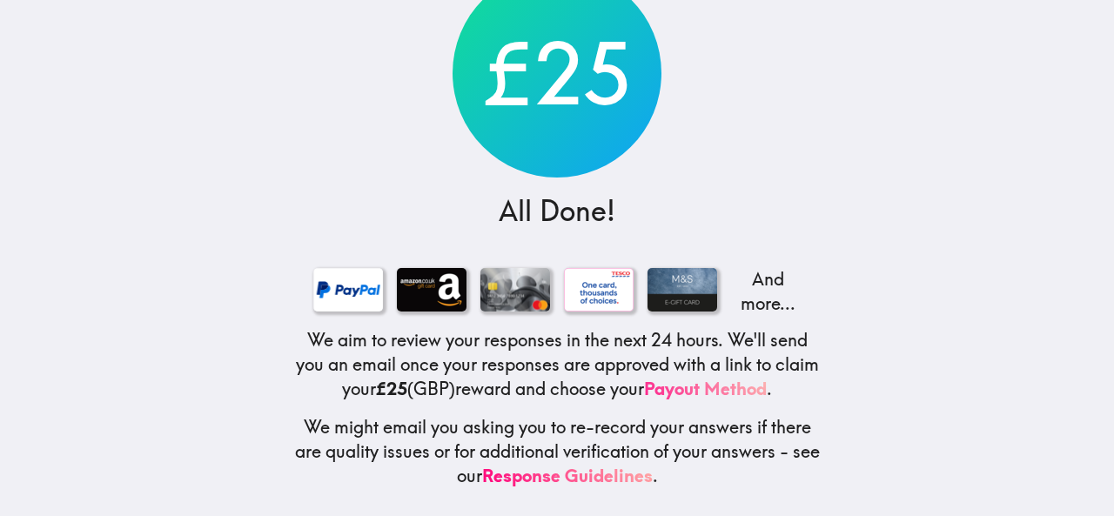
click at [712, 384] on link "Payout Method" at bounding box center [705, 389] width 123 height 22
click at [334, 280] on div at bounding box center [348, 290] width 70 height 44
